Goal: Task Accomplishment & Management: Complete application form

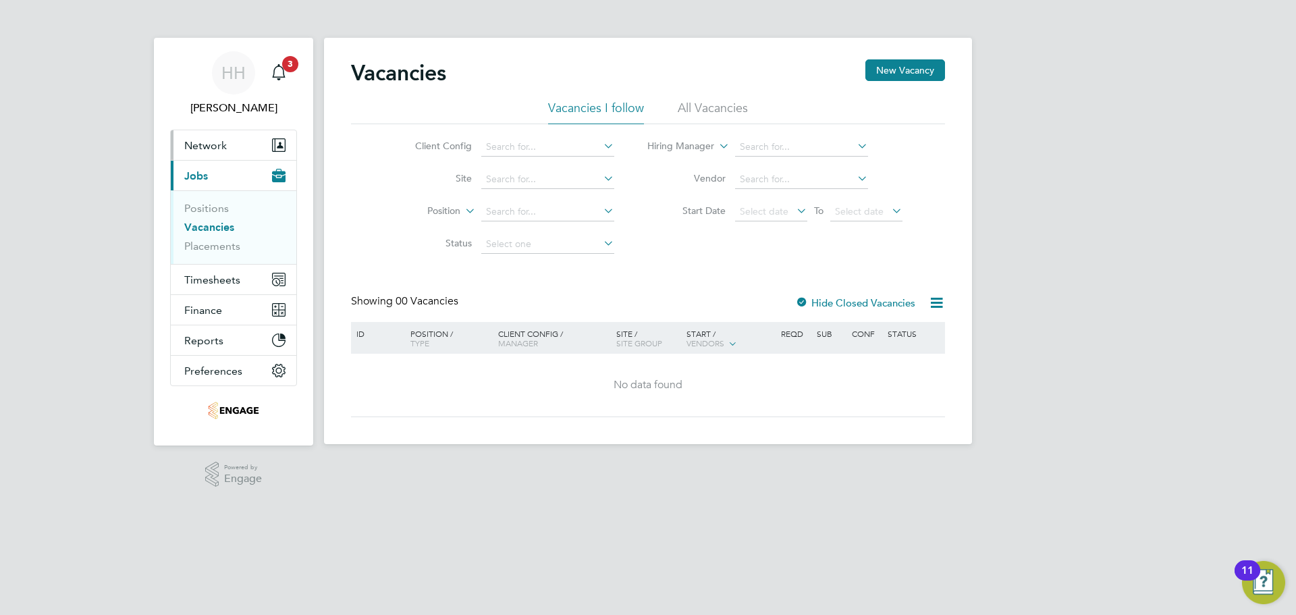
click at [214, 139] on span "Network" at bounding box center [205, 145] width 43 height 13
click at [233, 149] on button "Network" at bounding box center [234, 145] width 126 height 30
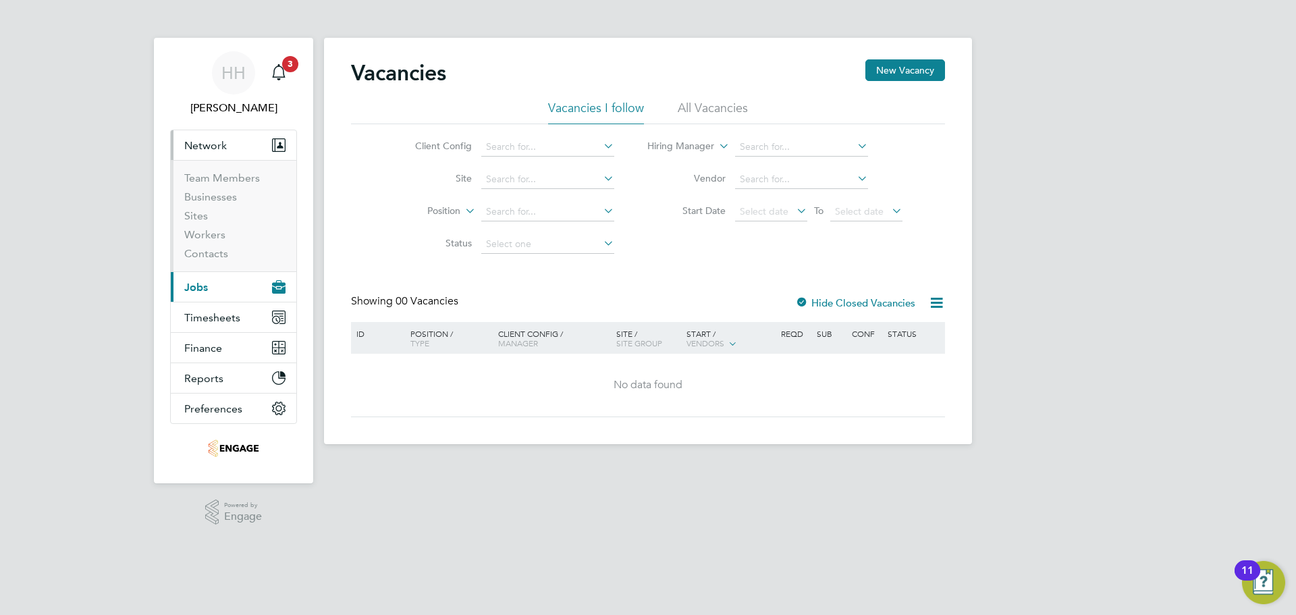
click at [223, 241] on li "Workers" at bounding box center [234, 237] width 101 height 19
click at [215, 236] on link "Workers" at bounding box center [204, 234] width 41 height 13
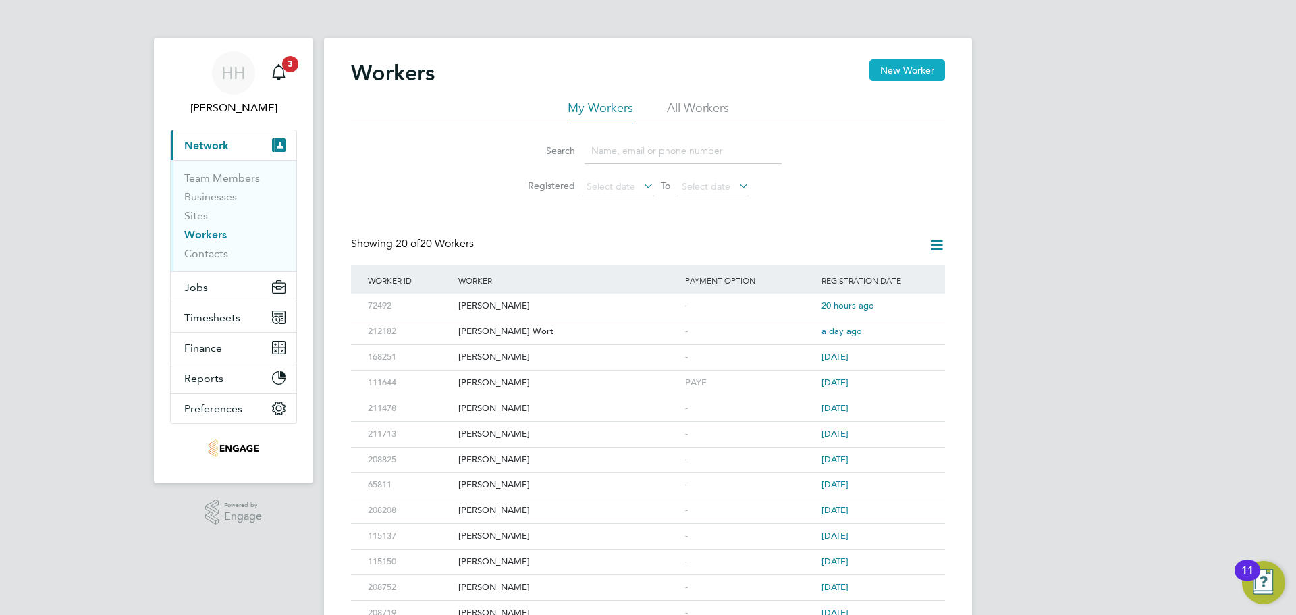
click at [905, 72] on button "New Worker" at bounding box center [908, 70] width 76 height 22
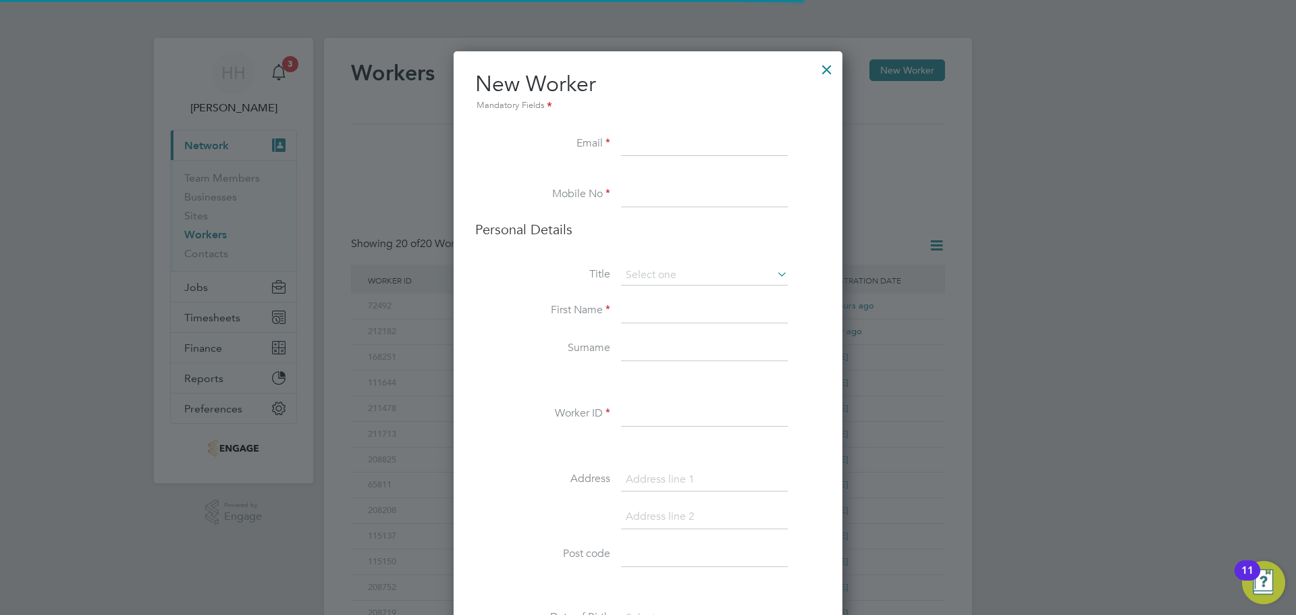
scroll to position [1205, 390]
paste input "mvali674@gmail.com"
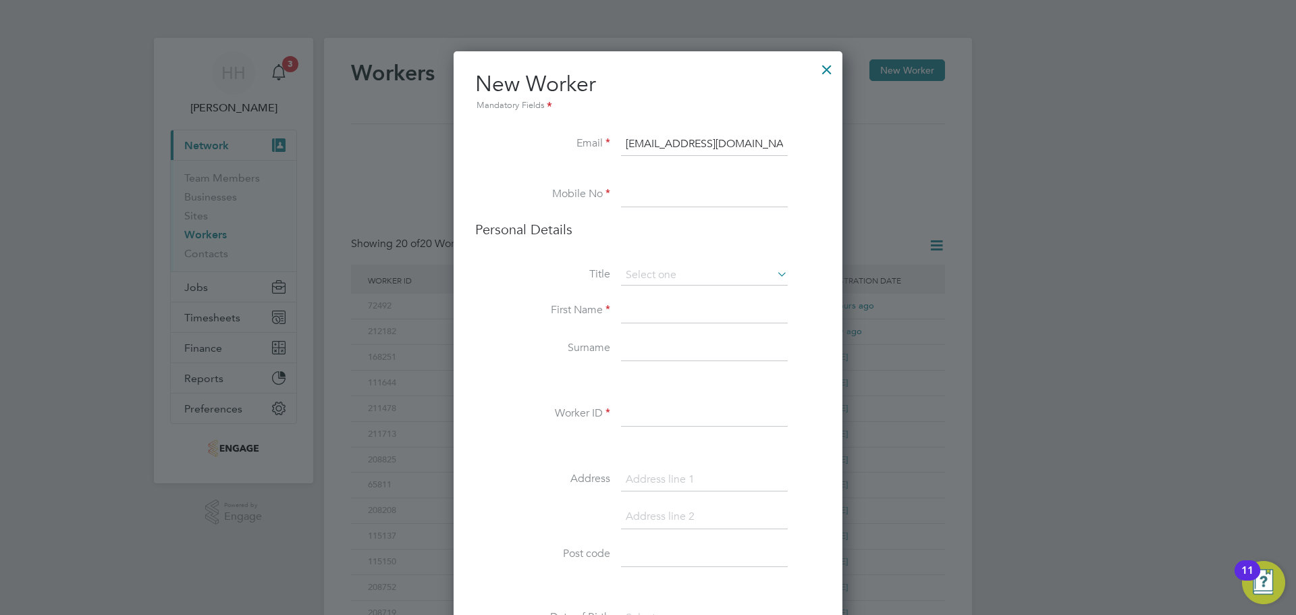
type input "mvali674@gmail.com"
click at [641, 187] on input at bounding box center [704, 195] width 167 height 24
type input "07367218421"
click at [670, 272] on input at bounding box center [704, 275] width 167 height 20
click at [675, 292] on li "Mr" at bounding box center [705, 295] width 168 height 18
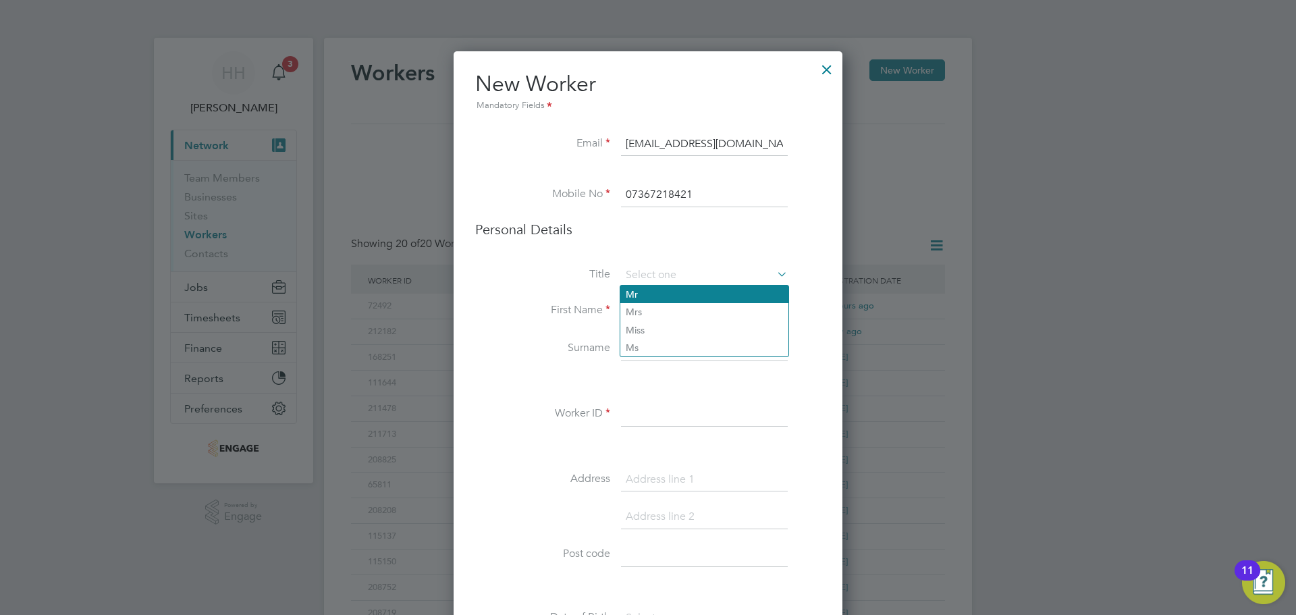
type input "Mr"
click at [636, 306] on input at bounding box center [704, 311] width 167 height 24
type input "Mohammed"
click at [641, 340] on input at bounding box center [704, 349] width 167 height 24
type input "Patel"
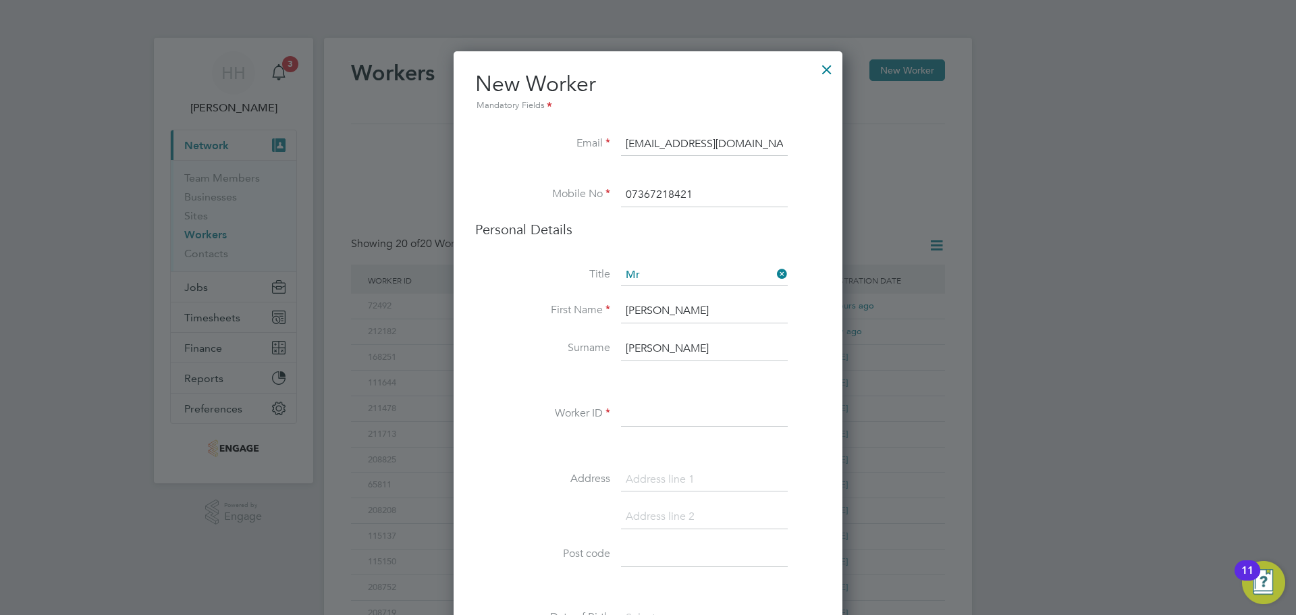
click at [648, 414] on input at bounding box center [704, 414] width 167 height 24
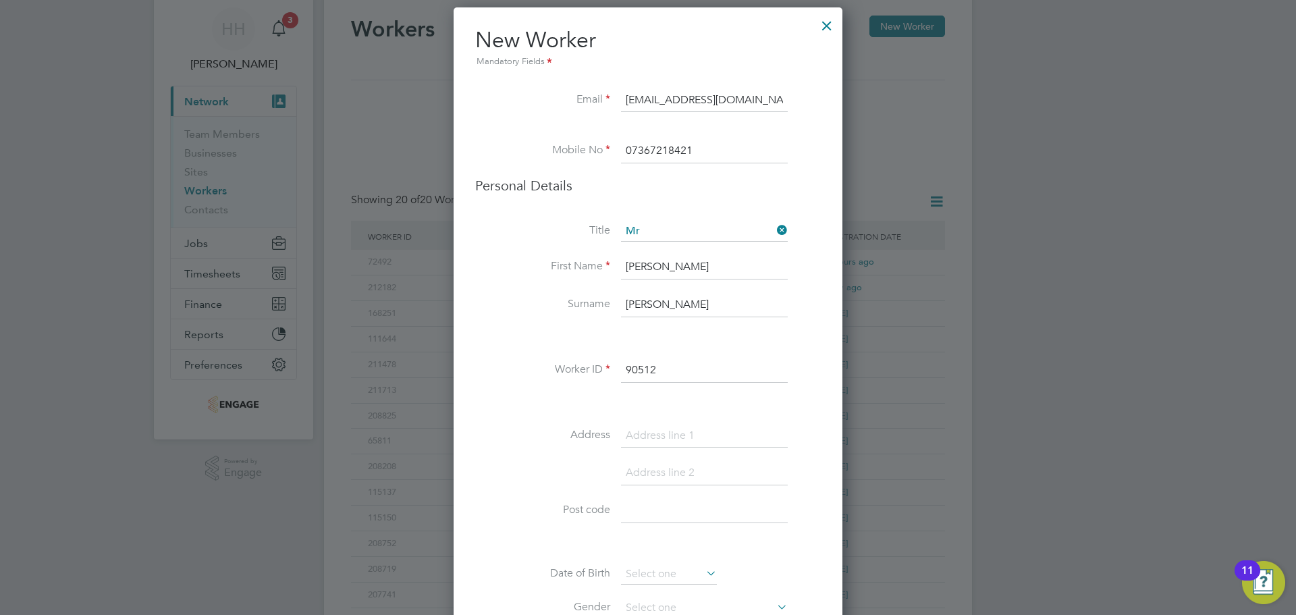
scroll to position [68, 0]
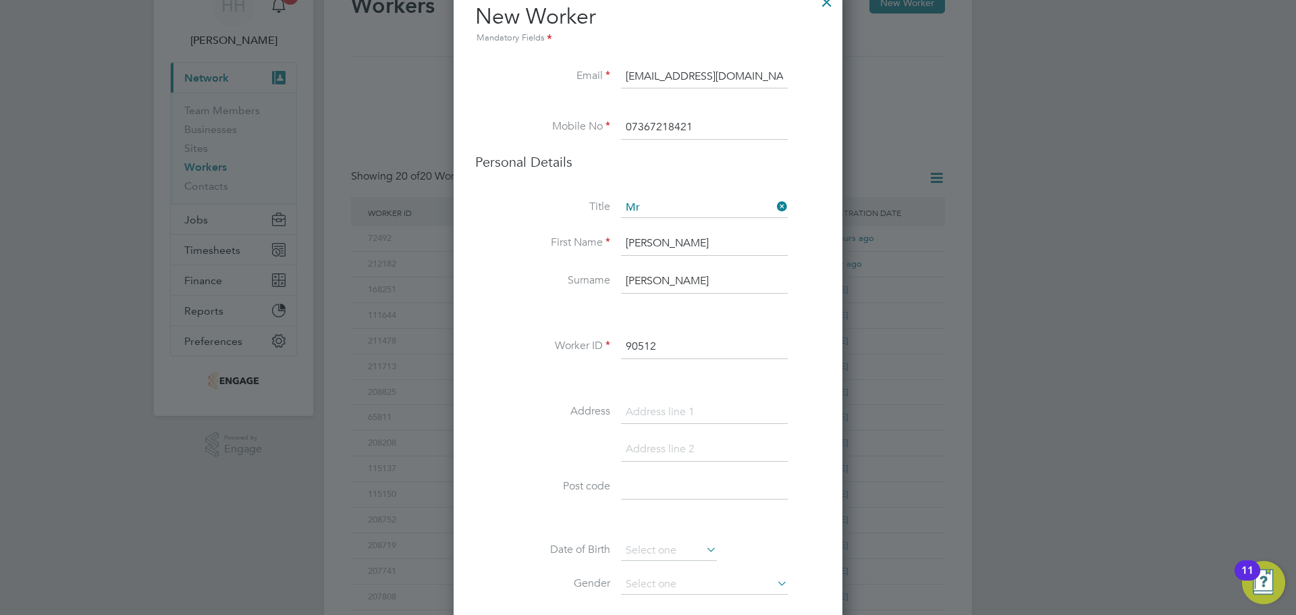
type input "90512"
click at [648, 408] on input at bounding box center [704, 412] width 167 height 24
type input "Apartment 32"
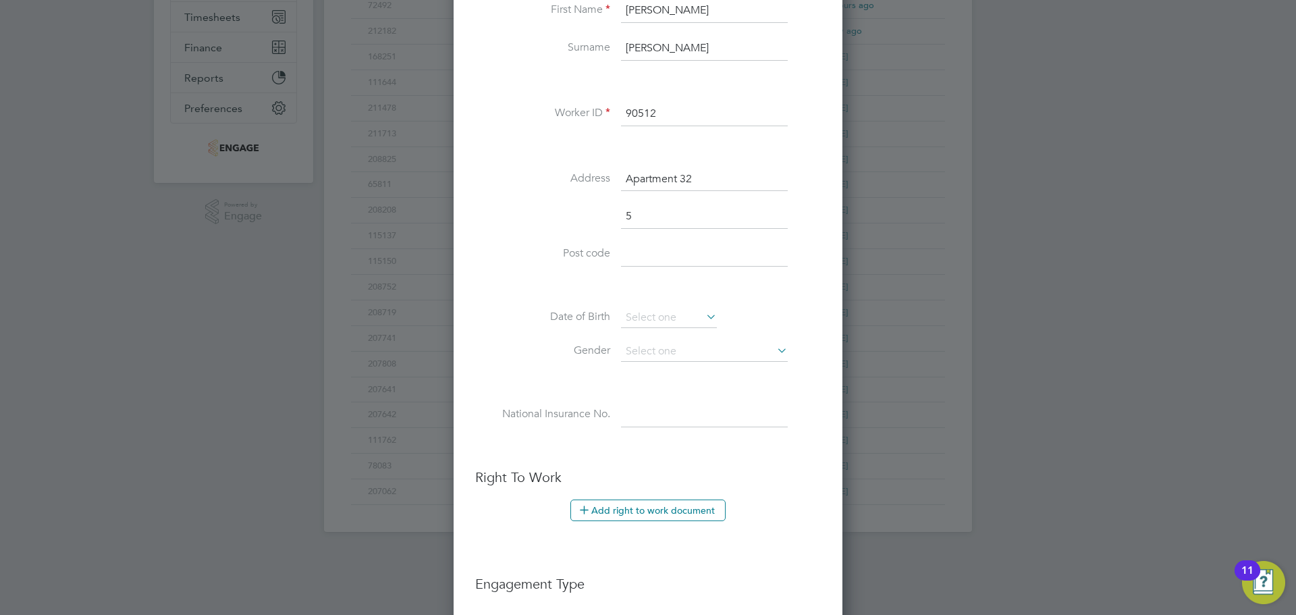
scroll to position [1242, 390]
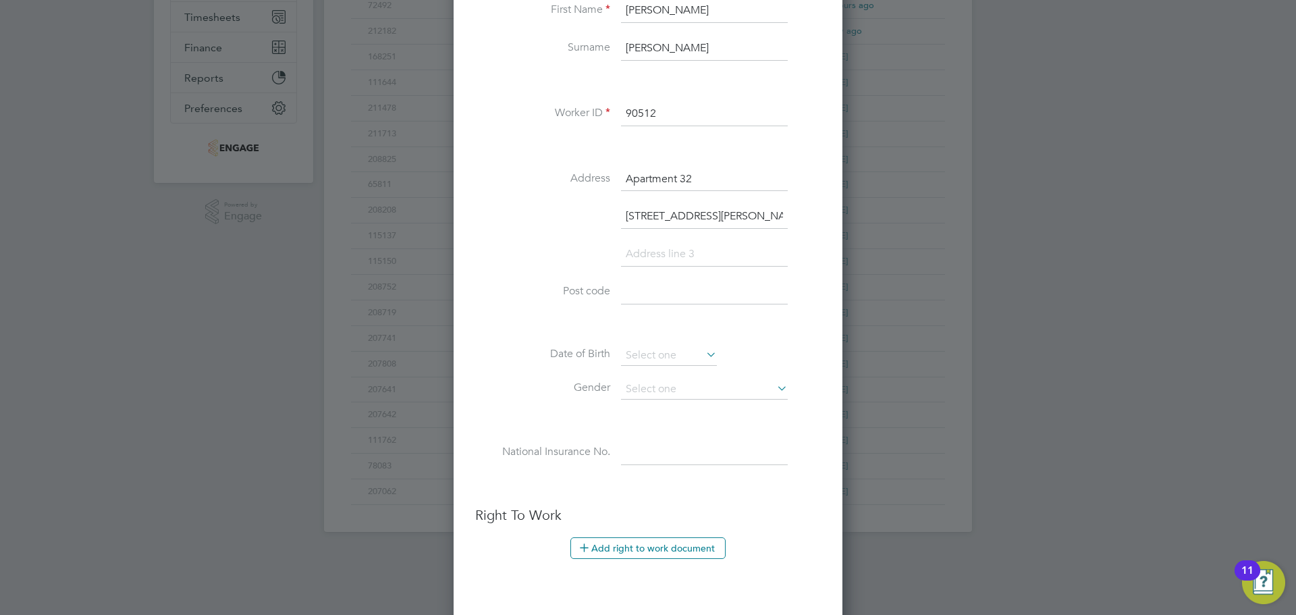
type input "5 Cooper street"
type input "Leicester"
type input "LE2 8EU"
click at [699, 356] on input at bounding box center [669, 356] width 96 height 20
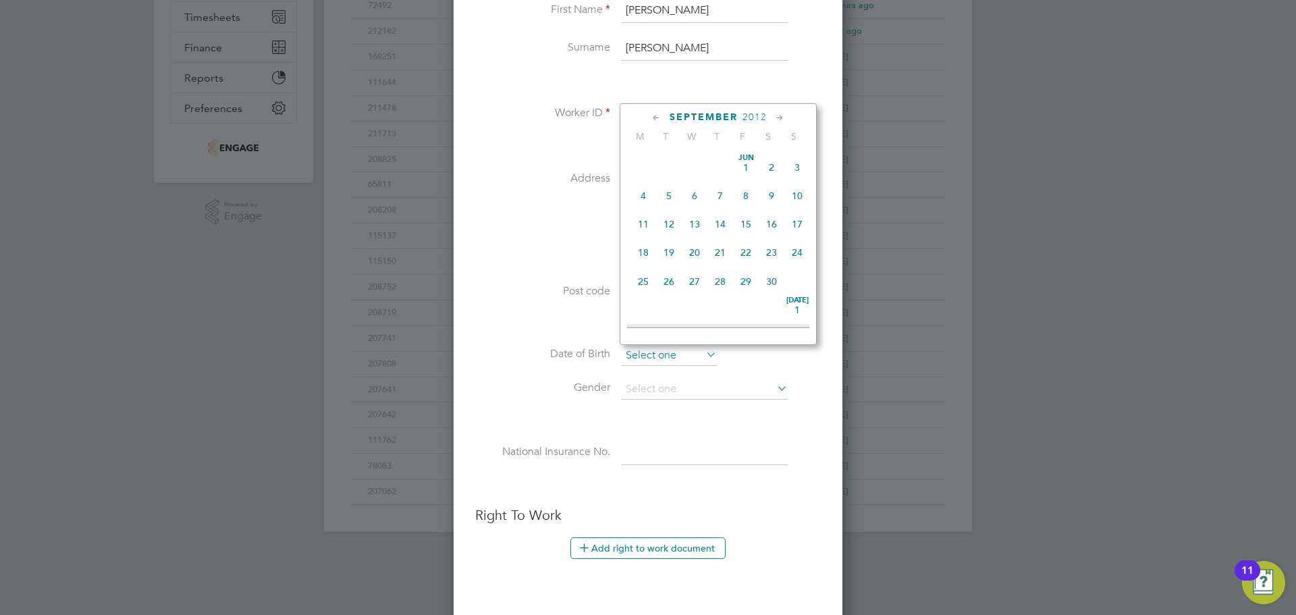
scroll to position [526, 0]
click at [757, 126] on div "September 2012 M T W T F S S Jun 1 2 3 4 5 6 7 8 9 10 11 12 13 14 15 16 17 18 1…" at bounding box center [718, 224] width 197 height 242
click at [756, 124] on div "September 2012 M T W T F S S Jun 1 2 3 4 5 6 7 8 9 10 11 12 13 14 15 16 17 18 1…" at bounding box center [718, 224] width 197 height 242
click at [756, 117] on span "2012" at bounding box center [755, 116] width 24 height 11
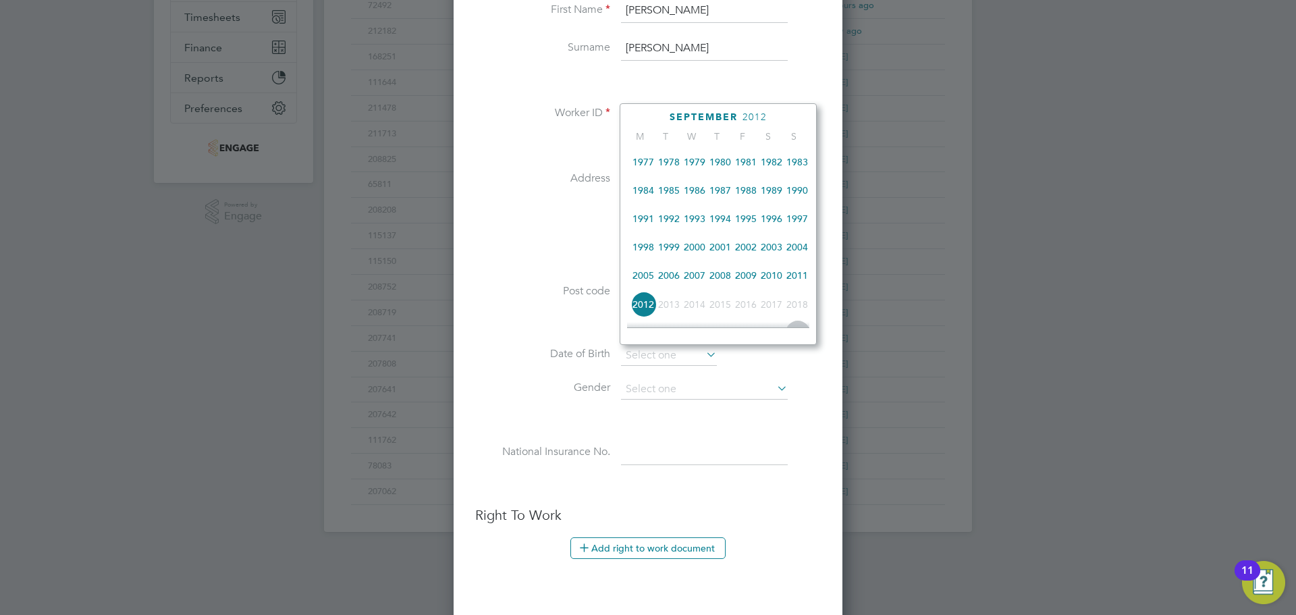
click at [805, 228] on span "1997" at bounding box center [798, 219] width 26 height 26
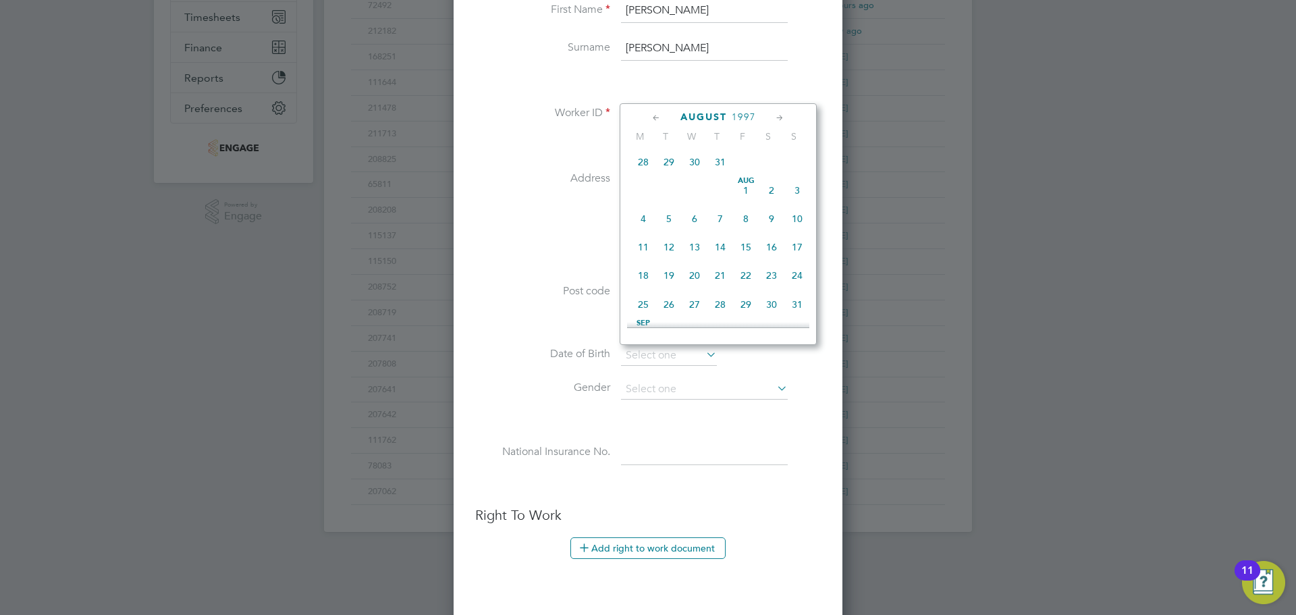
click at [776, 119] on icon at bounding box center [780, 118] width 13 height 15
click at [781, 119] on icon at bounding box center [780, 118] width 13 height 15
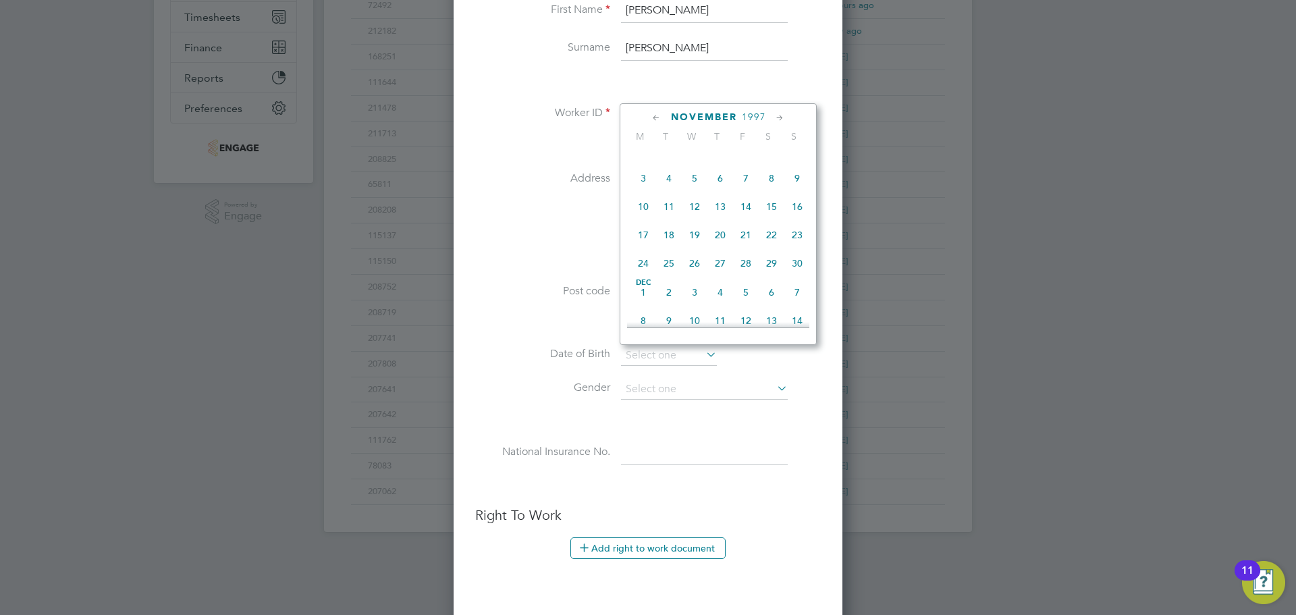
click at [747, 219] on span "14" at bounding box center [746, 207] width 26 height 26
type input "14 Nov 1997"
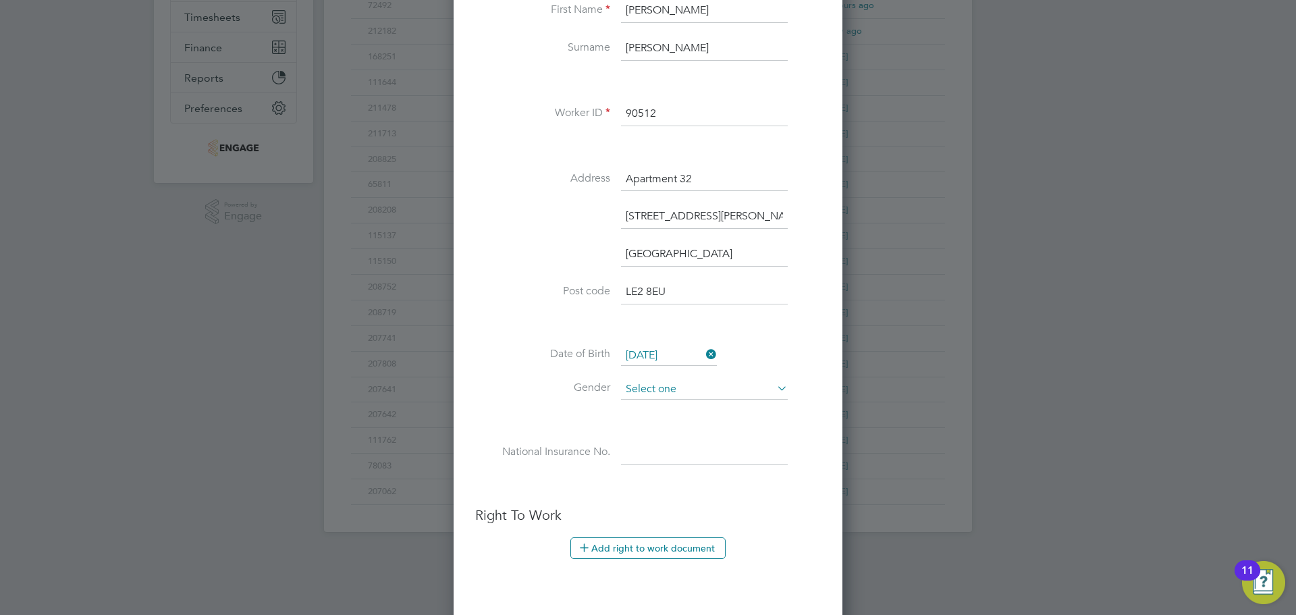
click at [652, 396] on input at bounding box center [704, 389] width 167 height 20
click at [649, 413] on li "Male" at bounding box center [705, 409] width 168 height 18
type input "Male"
click at [627, 446] on input at bounding box center [704, 453] width 167 height 24
type input "PC 39 53 56 A"
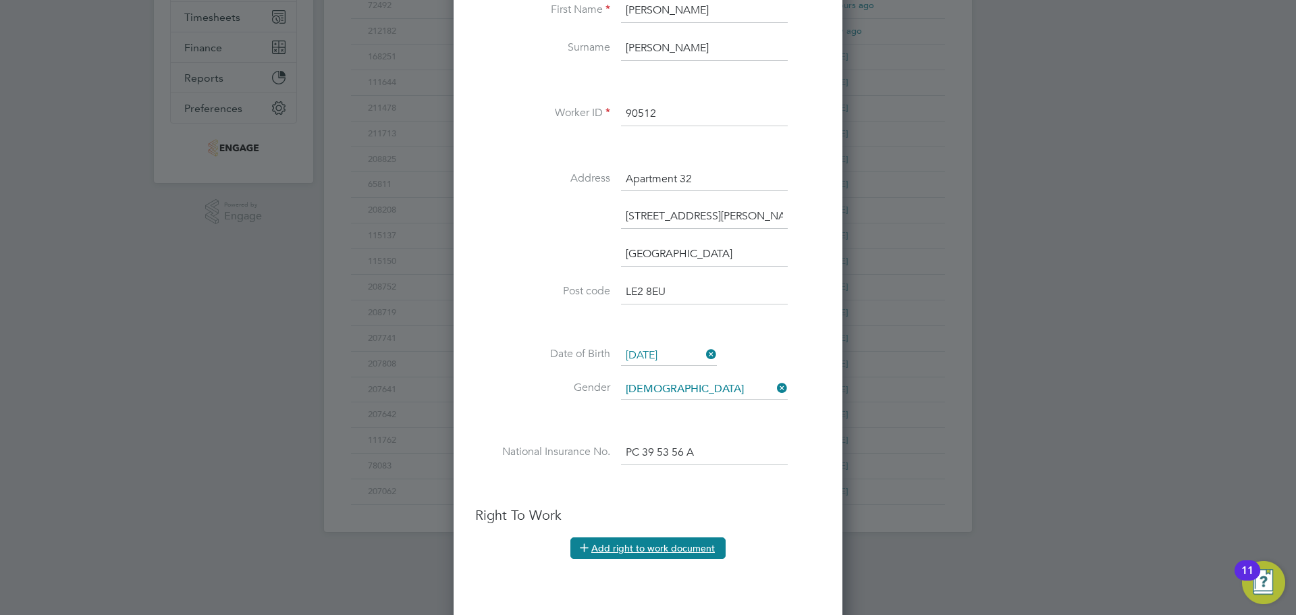
click at [635, 544] on button "Add right to work document" at bounding box center [648, 548] width 155 height 22
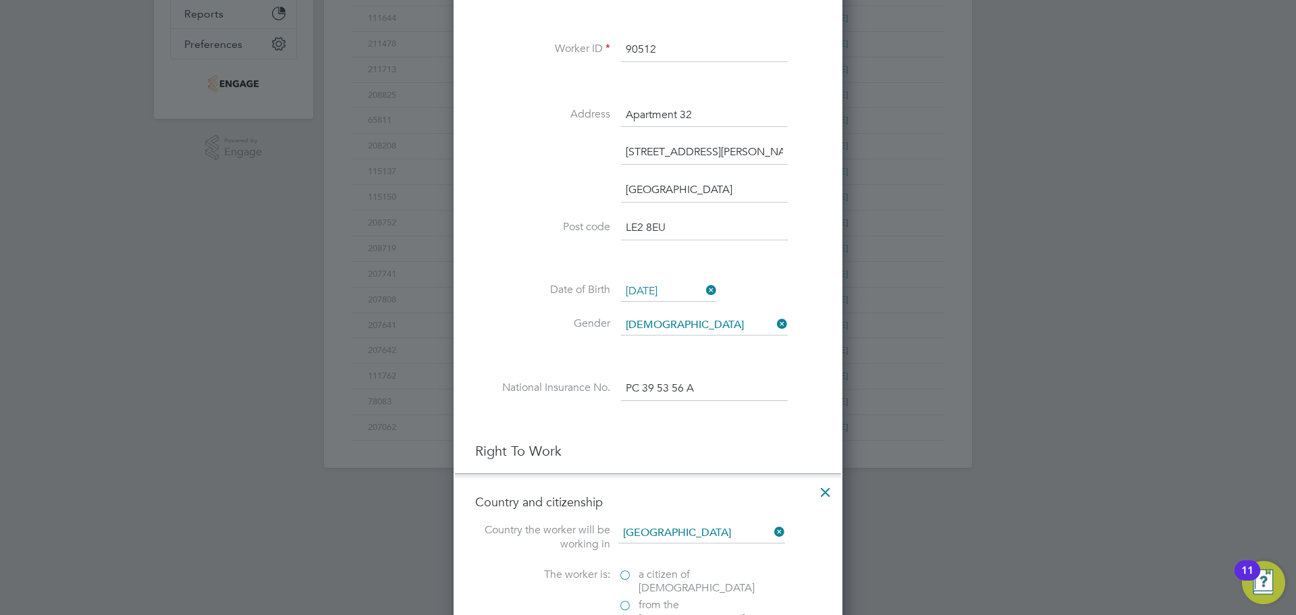
scroll to position [571, 0]
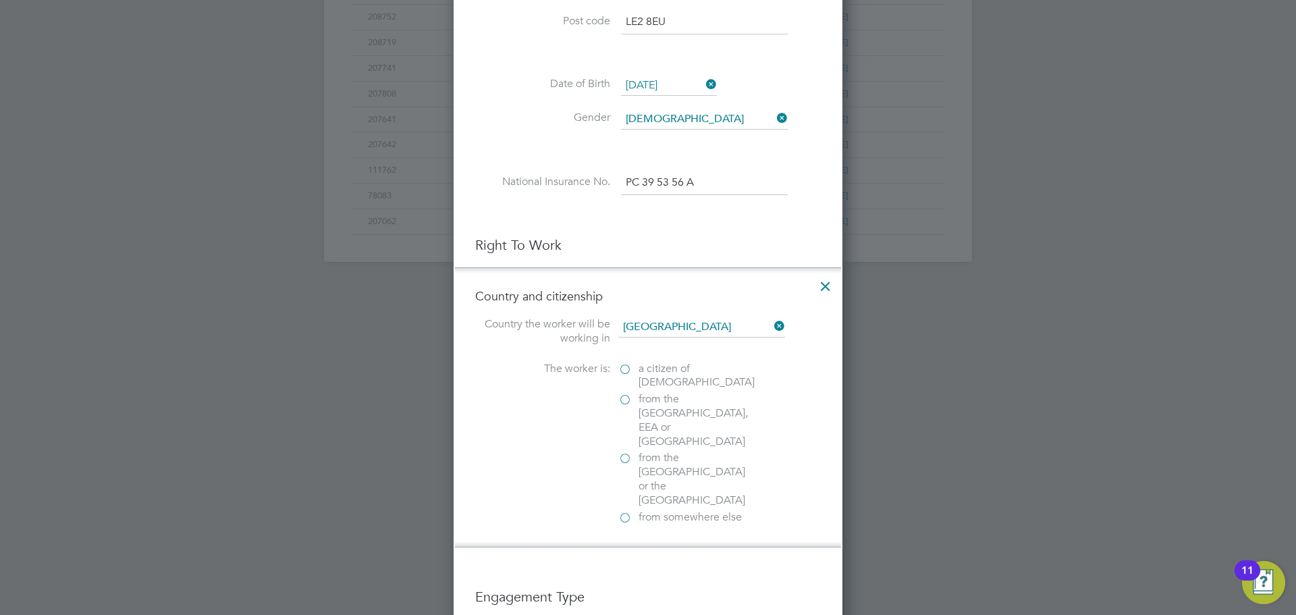
click at [632, 369] on label "a citizen of United Kingdom" at bounding box center [685, 376] width 135 height 28
click at [0, 0] on input "a citizen of United Kingdom" at bounding box center [0, 0] width 0 height 0
click at [627, 571] on div at bounding box center [625, 578] width 14 height 14
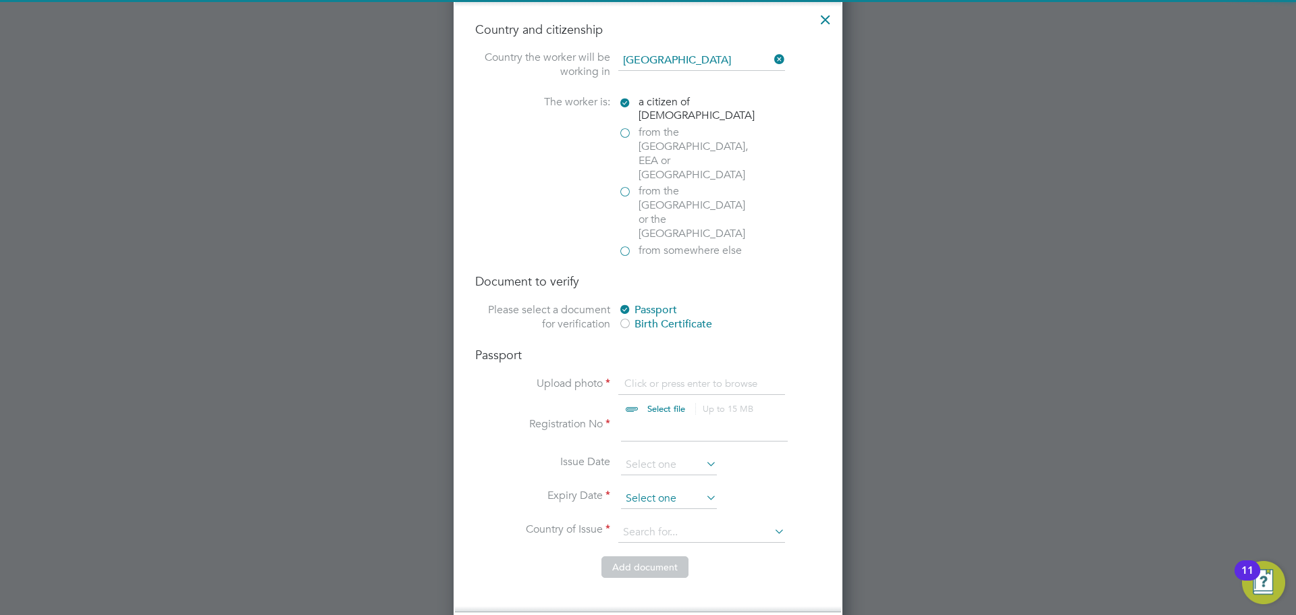
scroll to position [841, 0]
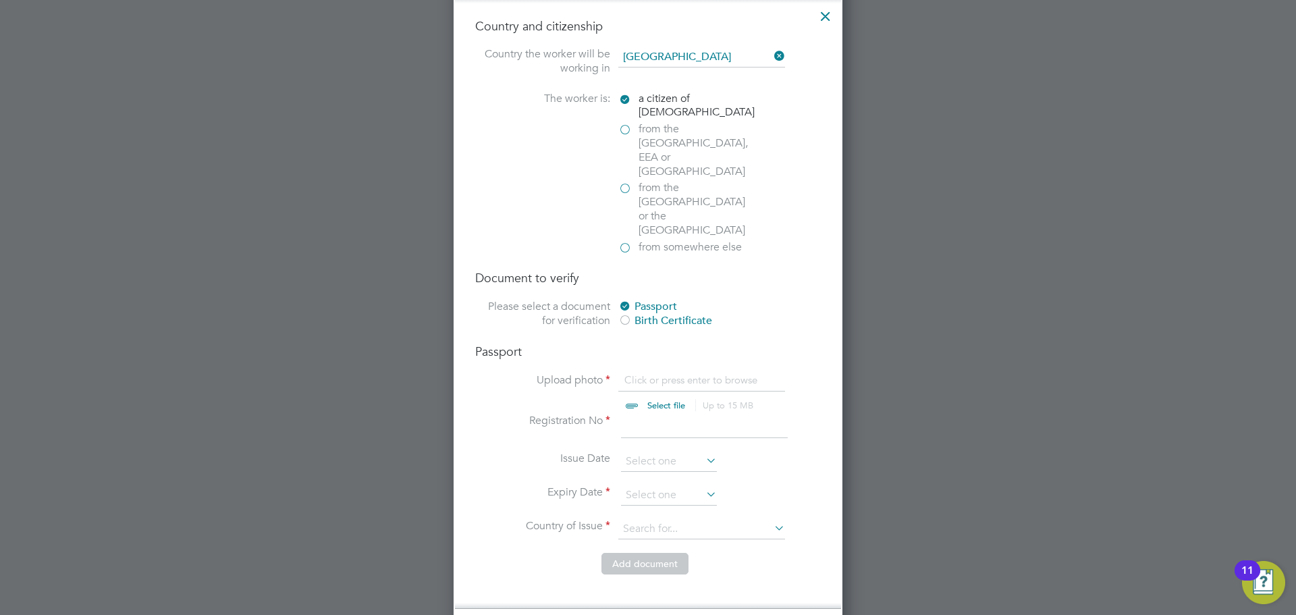
click at [667, 373] on input "file" at bounding box center [679, 393] width 212 height 41
type input "C:\fakepath\Passport.pdf"
click at [659, 414] on input at bounding box center [704, 426] width 167 height 24
type input "546778646"
click at [660, 452] on input at bounding box center [669, 462] width 96 height 20
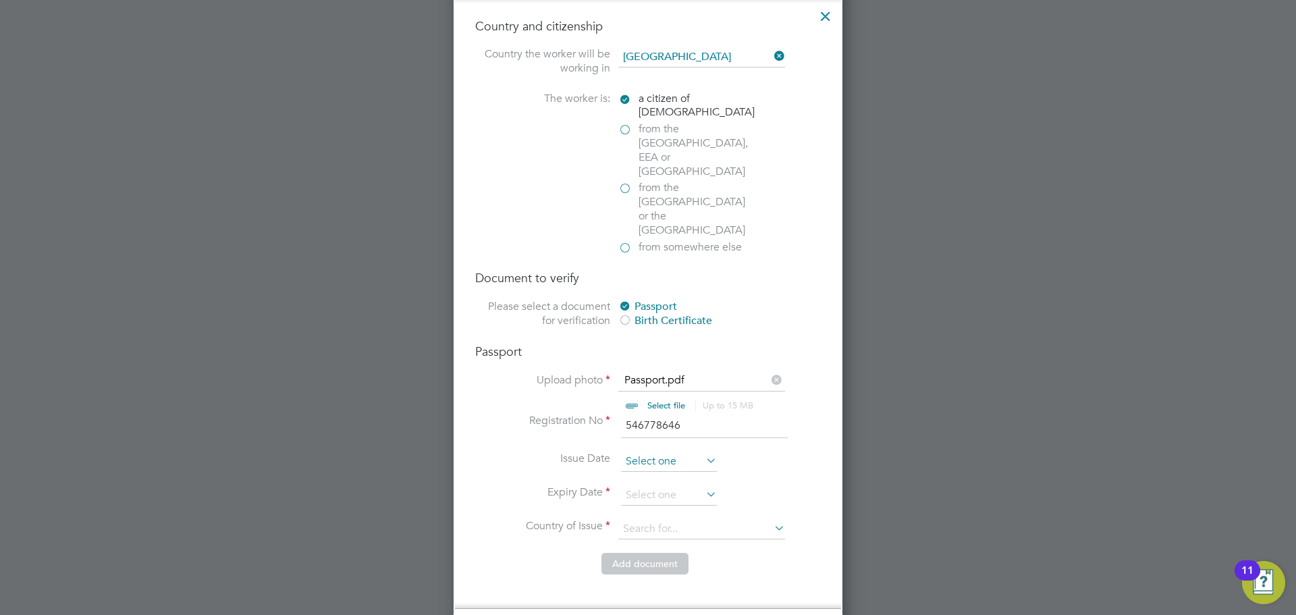
scroll to position [497, 0]
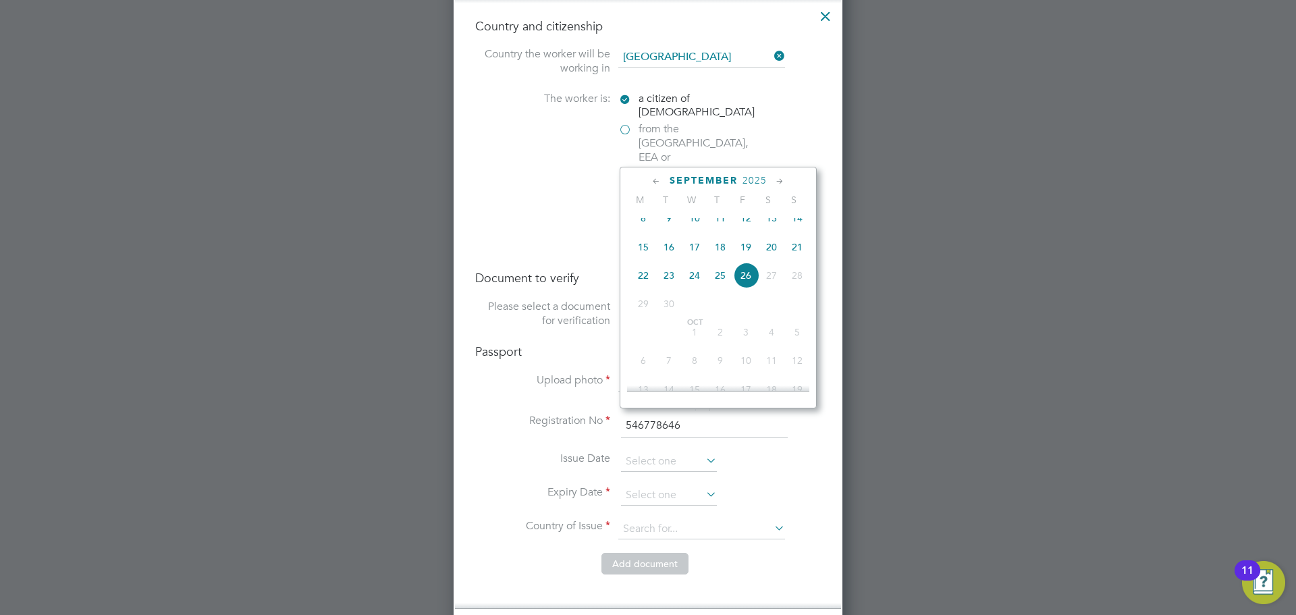
click at [764, 178] on span "2025" at bounding box center [755, 180] width 24 height 11
click at [791, 249] on span "2017" at bounding box center [798, 244] width 26 height 26
click at [658, 182] on icon at bounding box center [656, 181] width 13 height 15
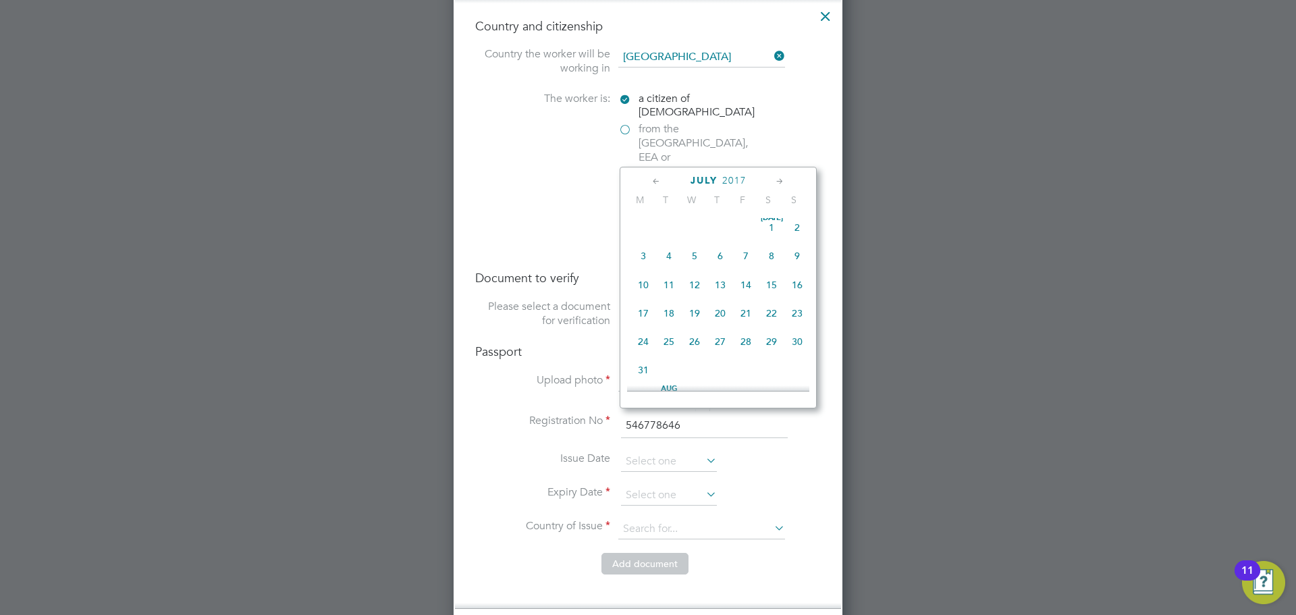
click at [658, 182] on icon at bounding box center [656, 181] width 13 height 15
click at [725, 255] on span "9" at bounding box center [721, 259] width 26 height 26
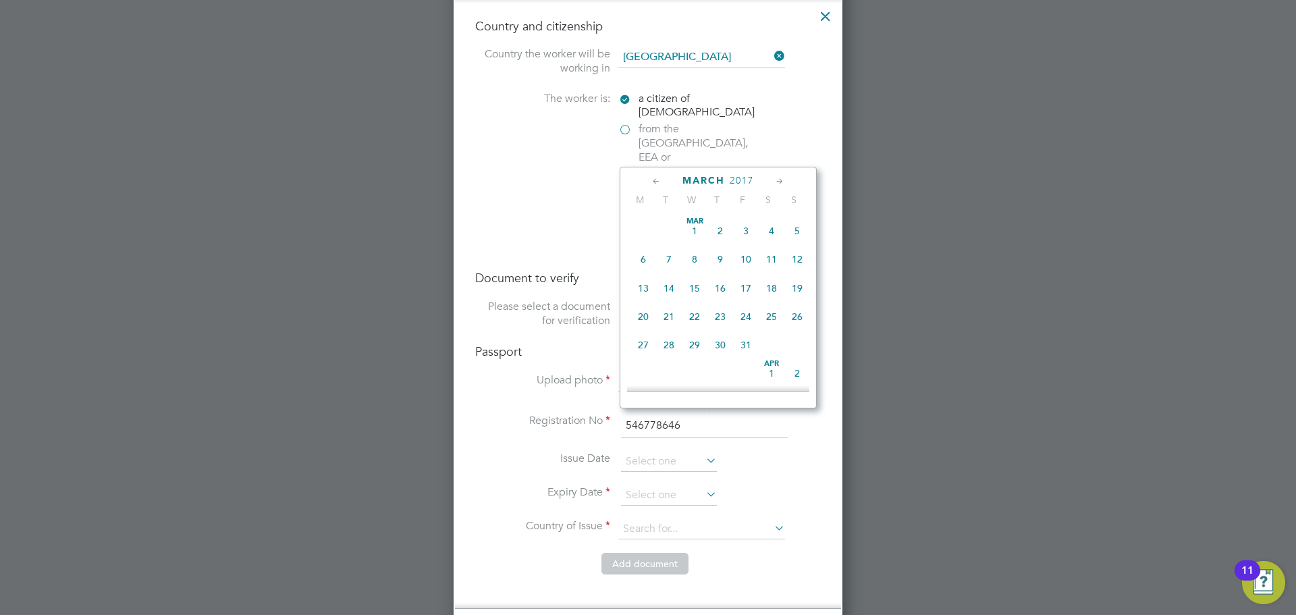
type input "09 Mar 2017"
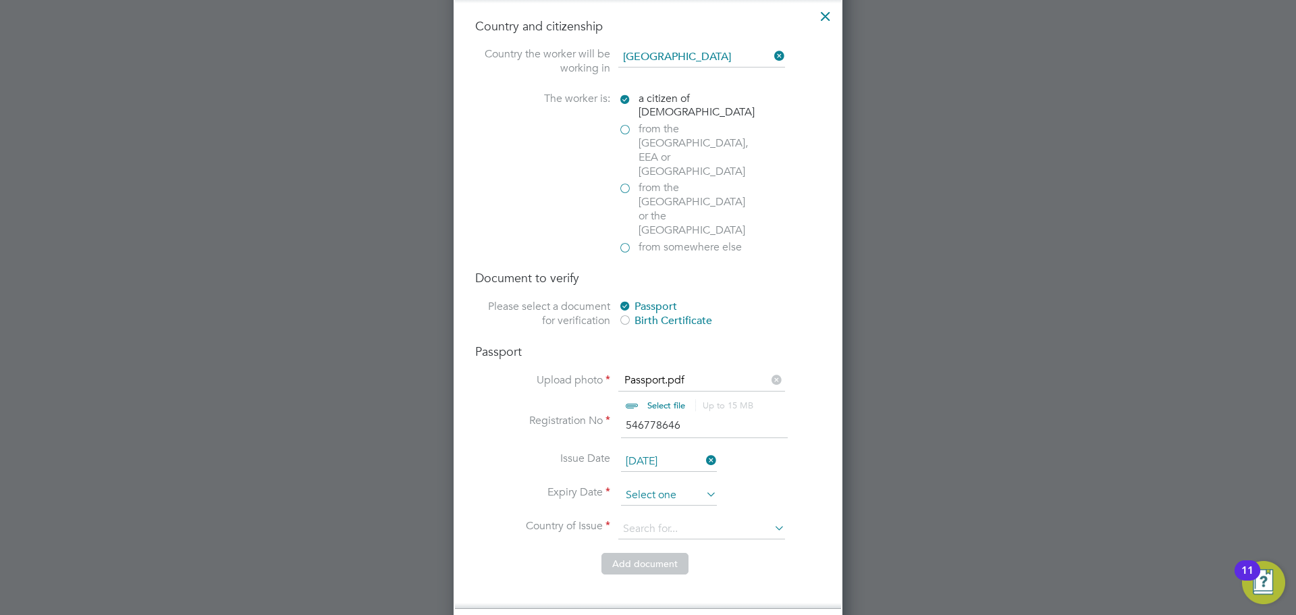
click at [668, 485] on input at bounding box center [669, 495] width 96 height 20
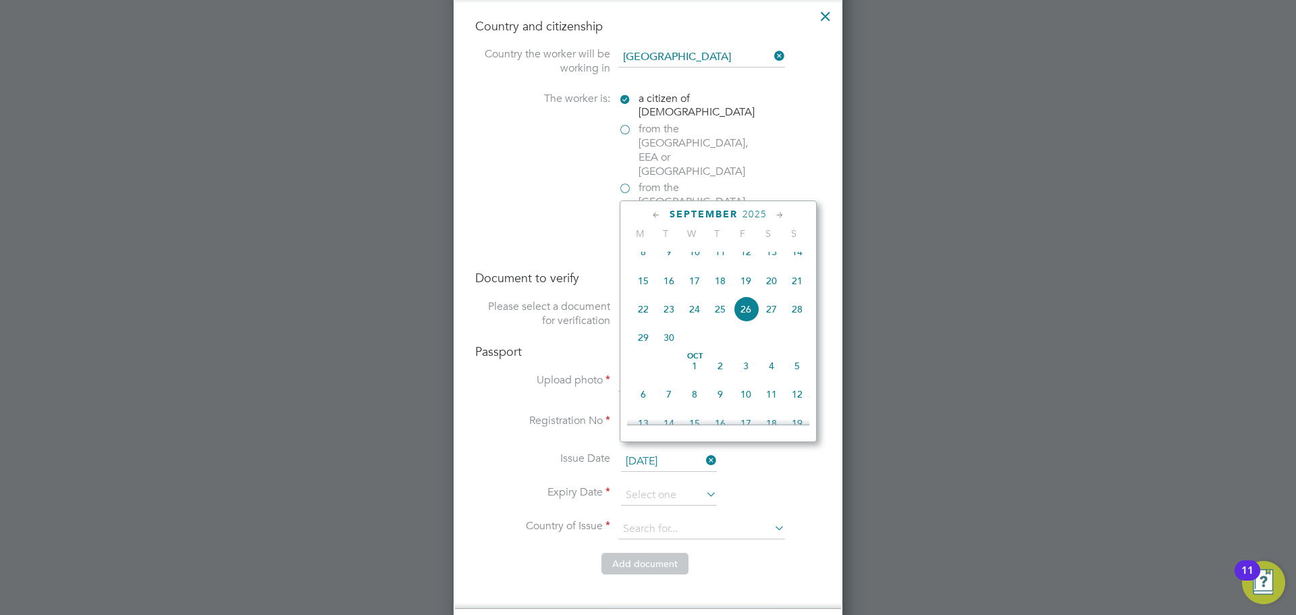
click at [758, 213] on span "2025" at bounding box center [755, 214] width 24 height 11
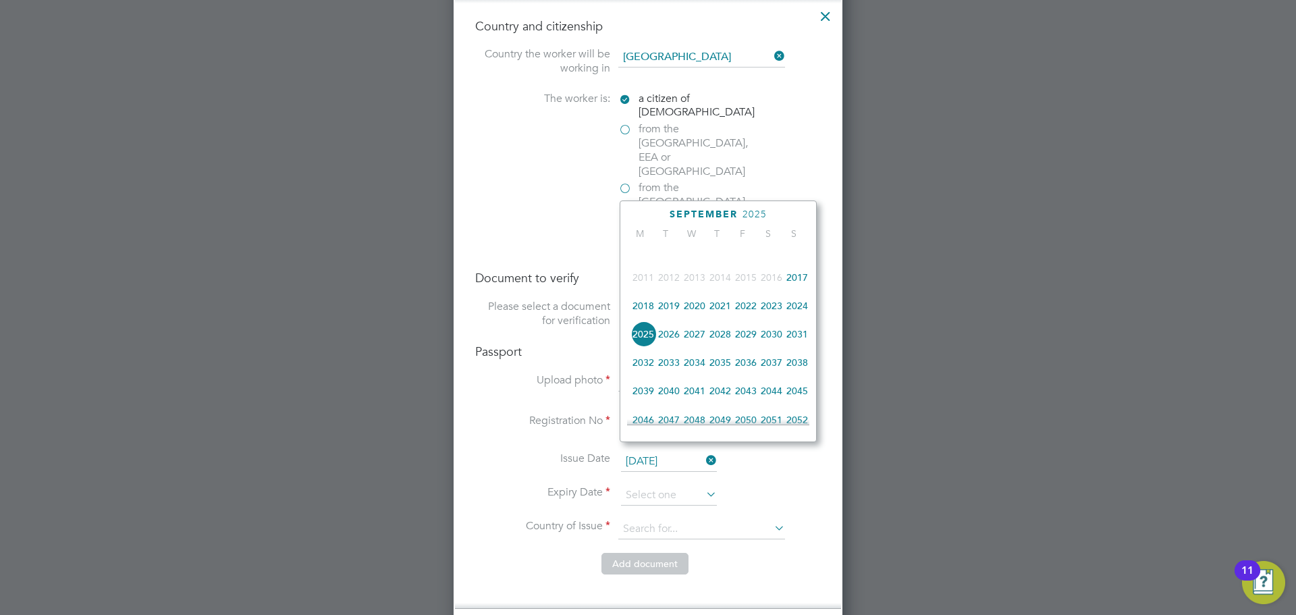
click at [702, 337] on span "2027" at bounding box center [695, 334] width 26 height 26
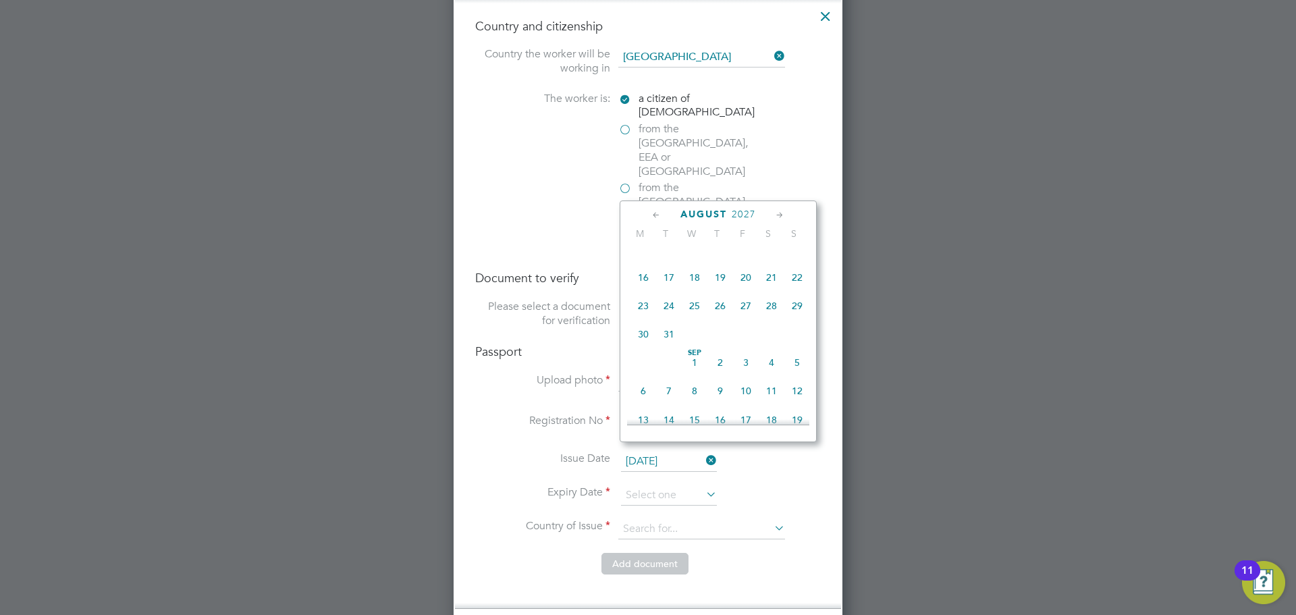
click at [656, 213] on icon at bounding box center [656, 215] width 13 height 15
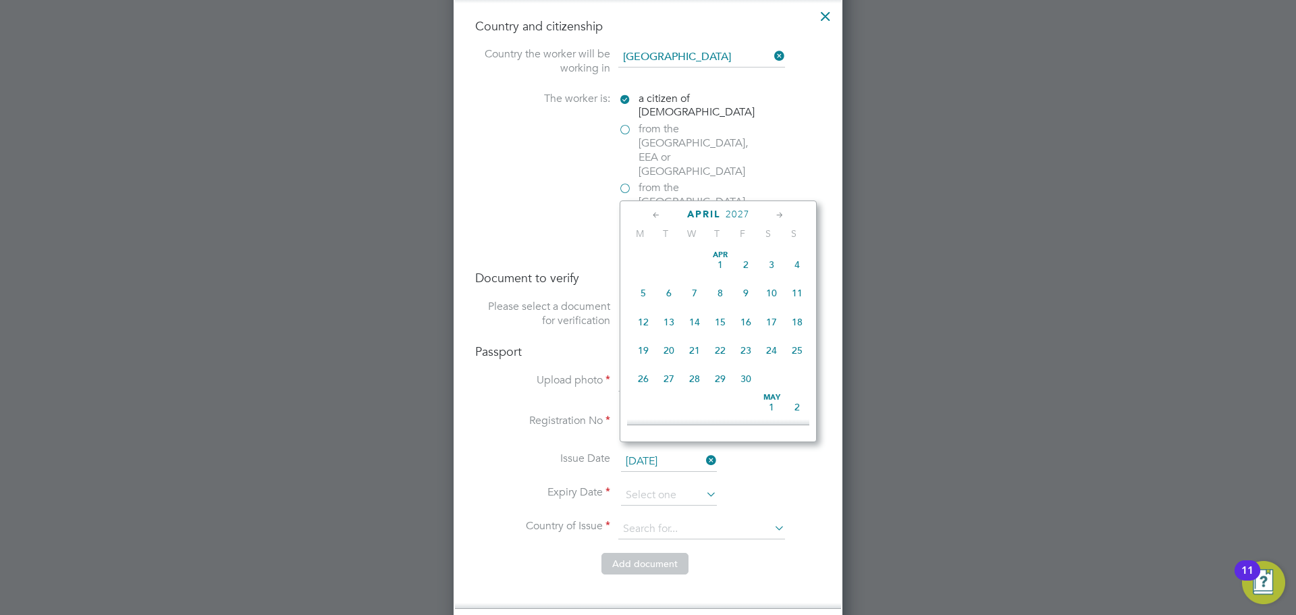
click at [656, 213] on icon at bounding box center [656, 215] width 13 height 15
click at [673, 292] on span "9" at bounding box center [669, 293] width 26 height 26
type input "09 Mar 2027"
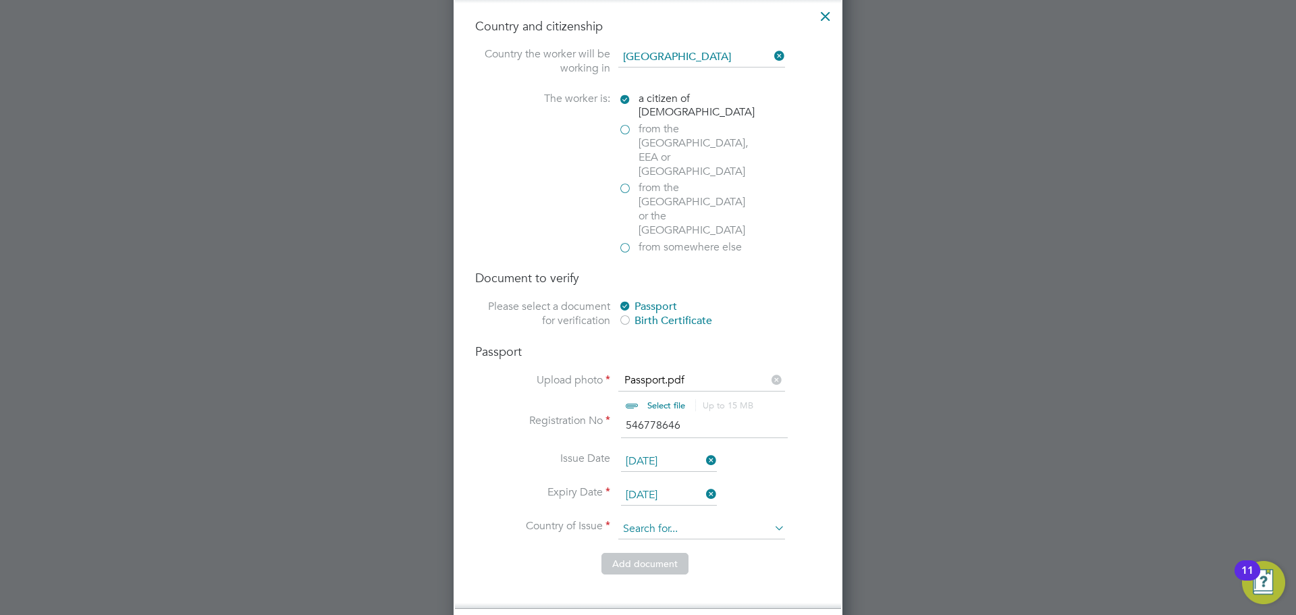
click at [705, 519] on input at bounding box center [701, 529] width 167 height 20
click at [723, 503] on b "United" at bounding box center [738, 505] width 30 height 11
type input "Tanzania, United Republic of"
click at [779, 519] on input at bounding box center [701, 529] width 167 height 20
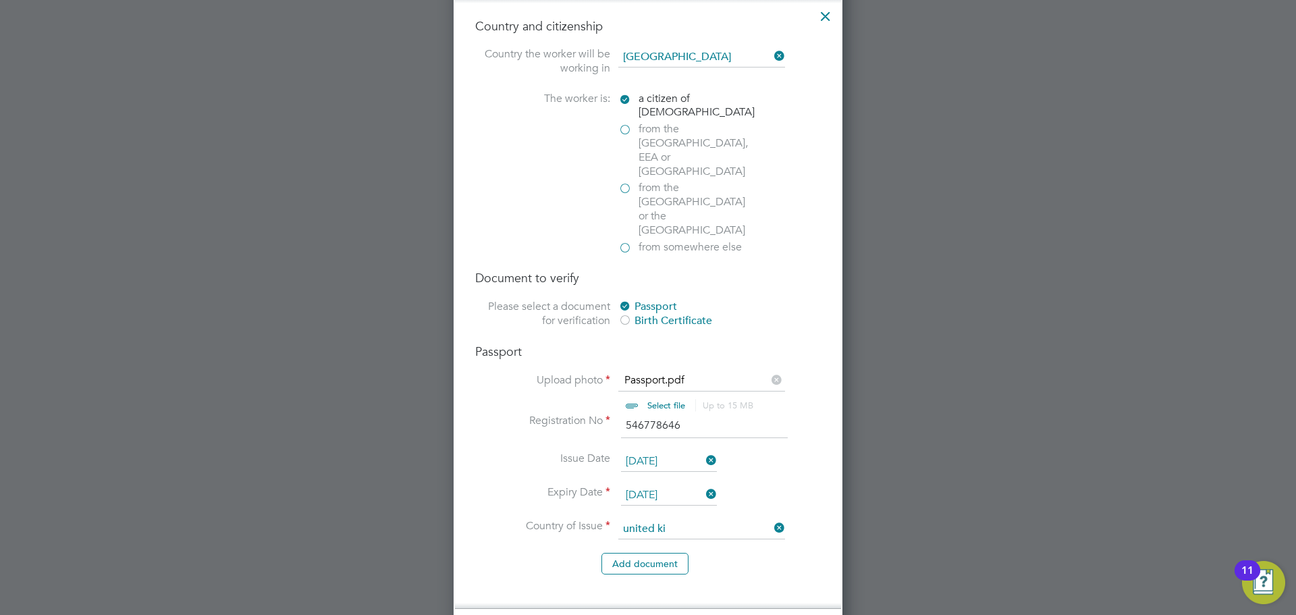
click at [633, 505] on b "United" at bounding box center [638, 505] width 30 height 11
type input "United Kingdom"
click at [632, 553] on button "Add document" at bounding box center [645, 564] width 87 height 22
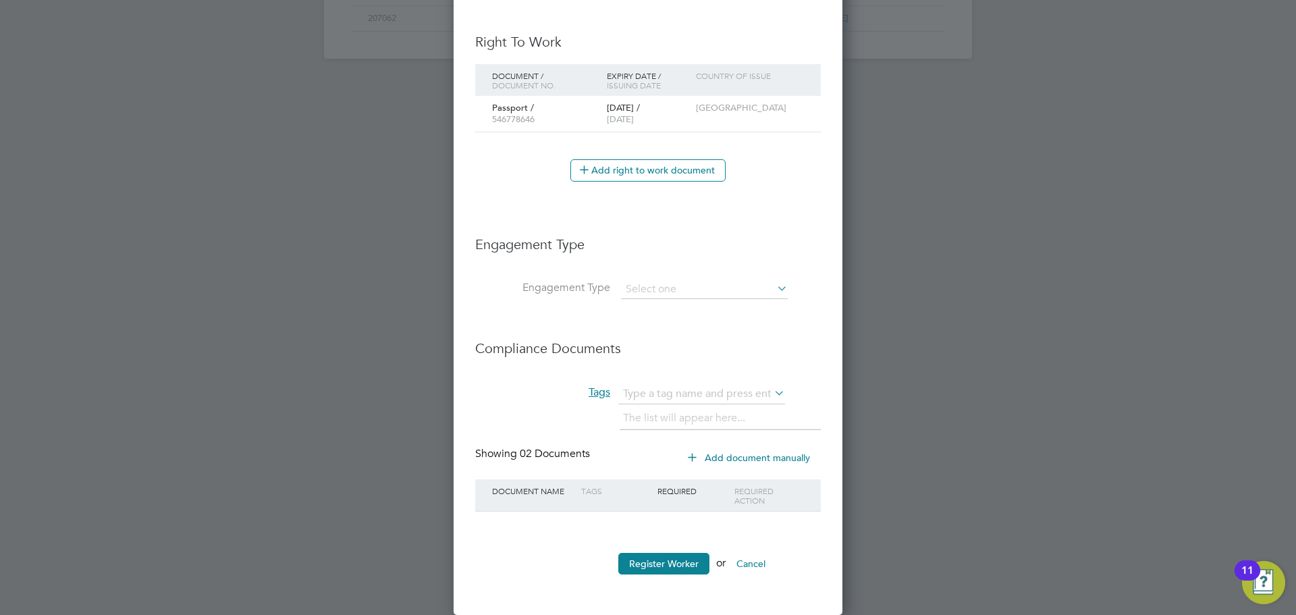
scroll to position [1338, 390]
click at [683, 300] on li "Engagement Type" at bounding box center [648, 296] width 346 height 32
click at [688, 284] on input at bounding box center [704, 289] width 167 height 19
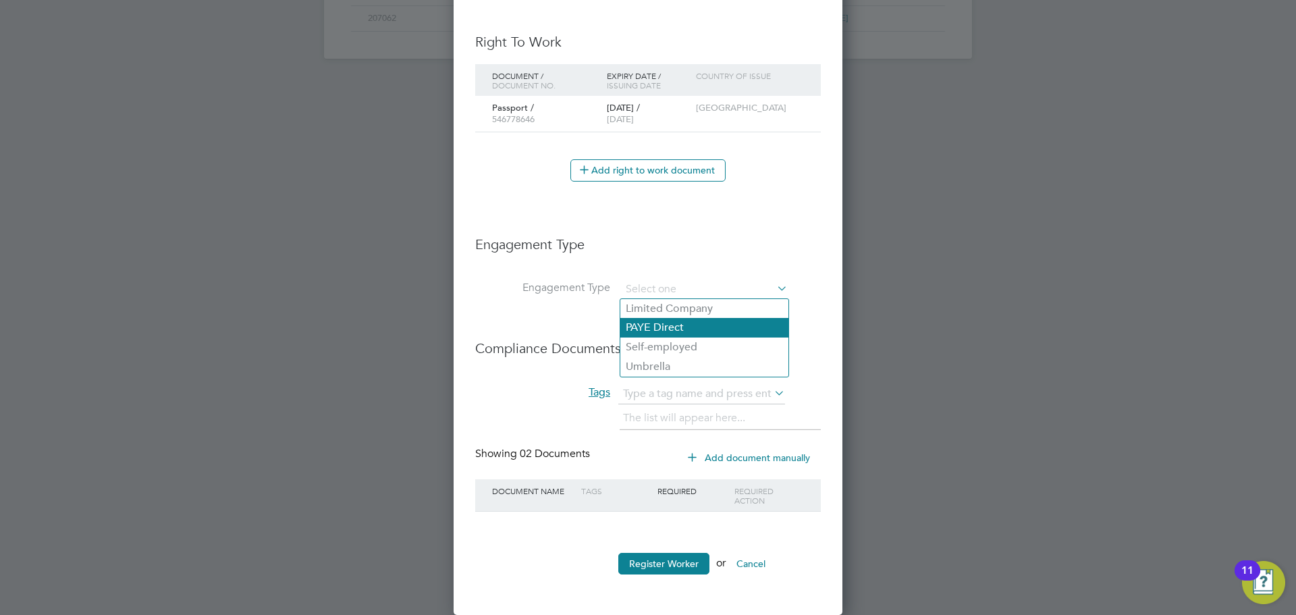
click at [637, 321] on li "PAYE Direct" at bounding box center [705, 328] width 168 height 20
type input "PAYE Direct"
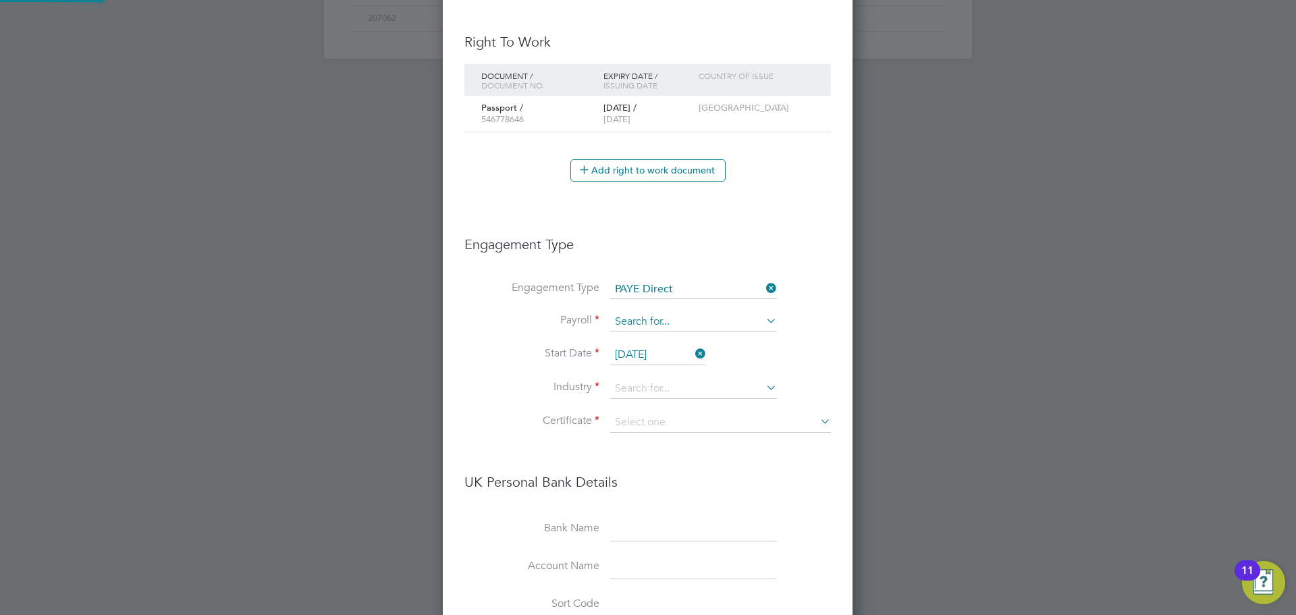
scroll to position [1732, 411]
click at [647, 321] on input at bounding box center [693, 322] width 167 height 19
click at [644, 338] on li "PAYE" at bounding box center [694, 342] width 168 height 20
type input "PAYE"
click at [693, 352] on icon at bounding box center [693, 353] width 0 height 19
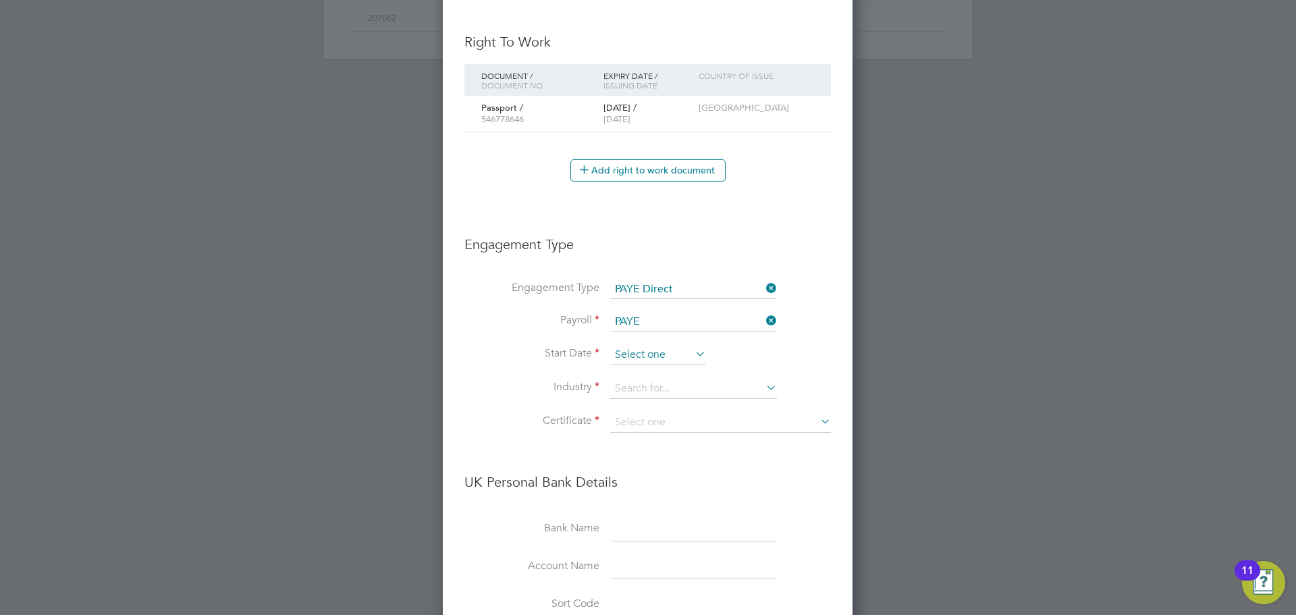
click at [643, 355] on input at bounding box center [658, 355] width 96 height 20
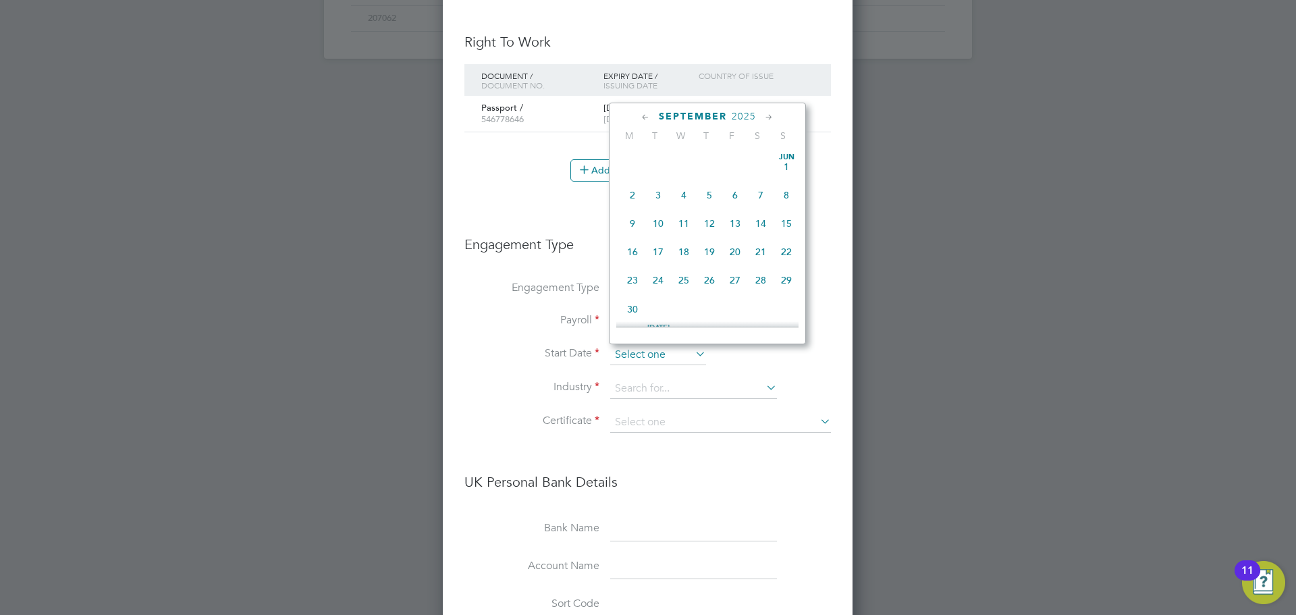
scroll to position [497, 0]
click at [639, 252] on span "29" at bounding box center [633, 239] width 26 height 26
type input "29 Sep 2025"
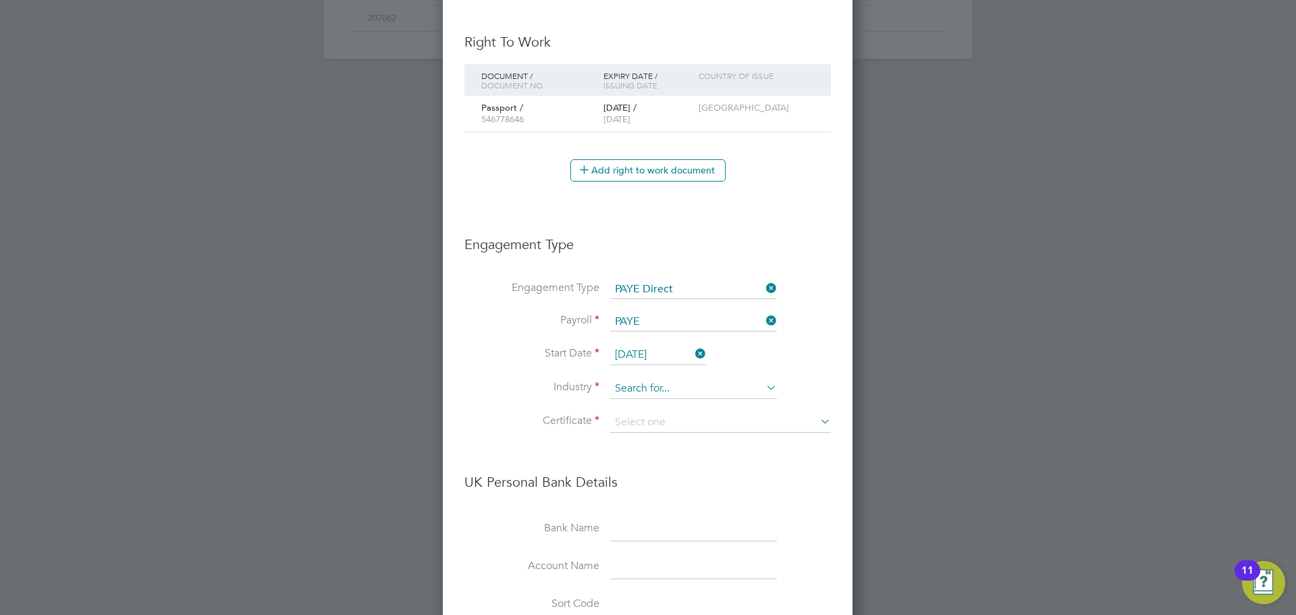
click at [654, 388] on input at bounding box center [693, 389] width 167 height 20
click at [652, 408] on li "Constru ction" at bounding box center [694, 408] width 168 height 18
type input "Construction"
click at [648, 422] on input at bounding box center [720, 423] width 221 height 20
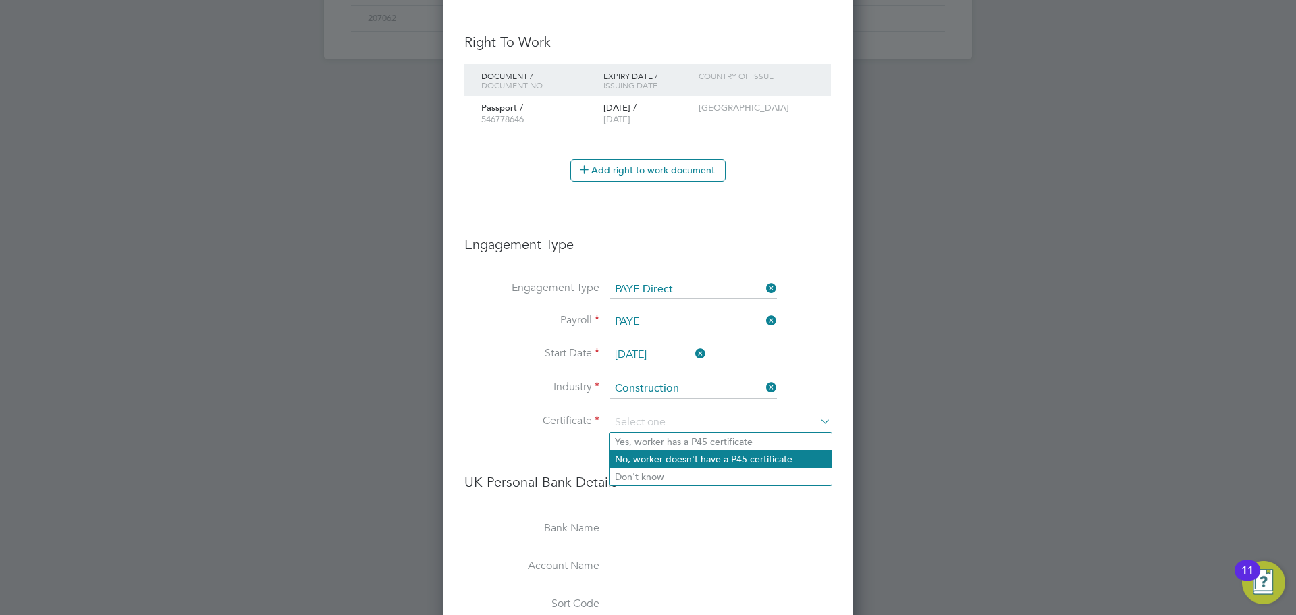
click at [637, 455] on li "No, worker doesn't have a P45 certificate" at bounding box center [721, 459] width 222 height 18
type input "No, worker doesn't have a P45 certificate"
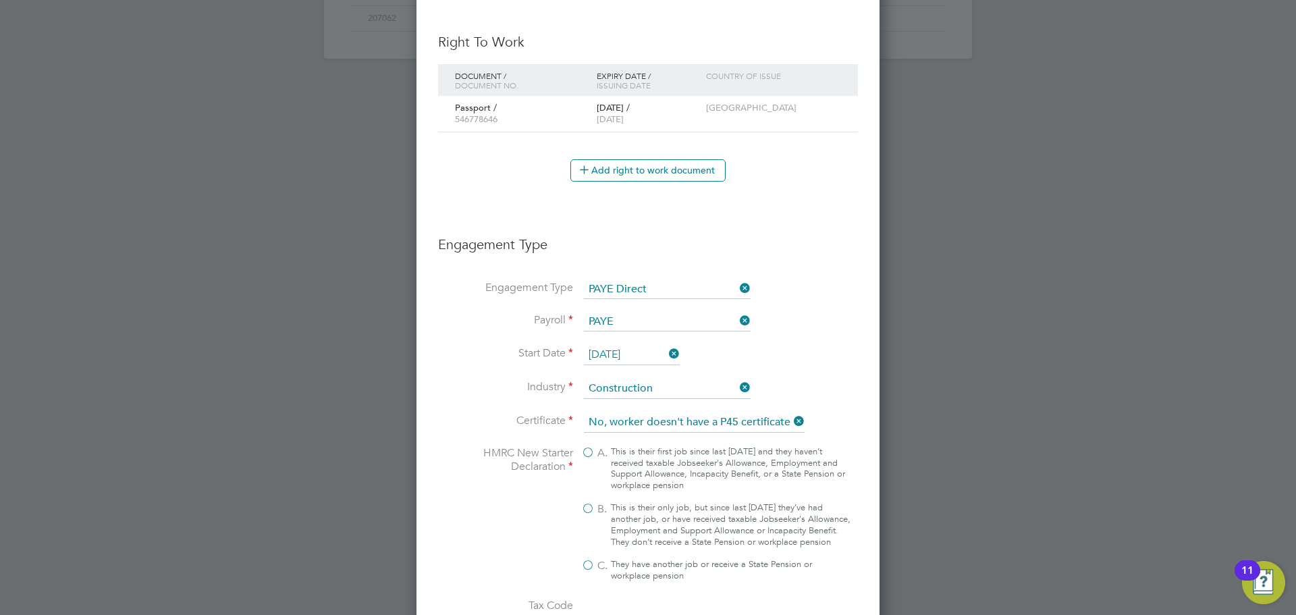
click at [591, 508] on label "B. This is their only job, but since last 6 April they’ve had another job, or h…" at bounding box center [716, 525] width 270 height 46
click at [0, 0] on input "B. This is their only job, but since last 6 April they’ve had another job, or h…" at bounding box center [0, 0] width 0 height 0
type input "1257L"
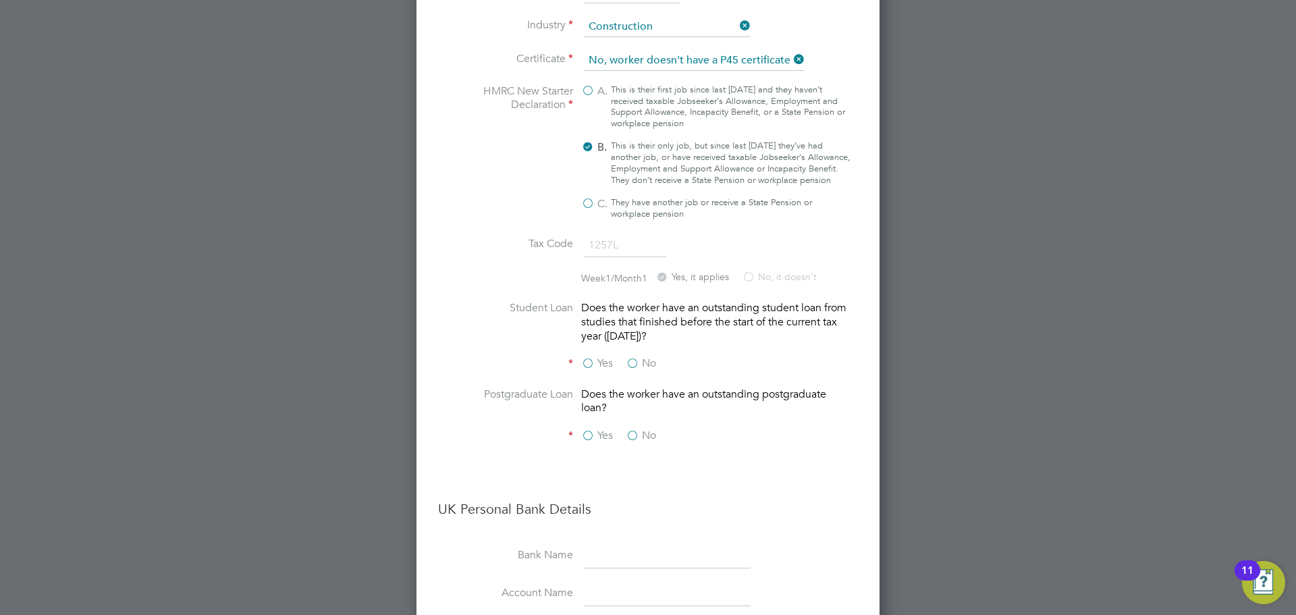
scroll to position [1179, 0]
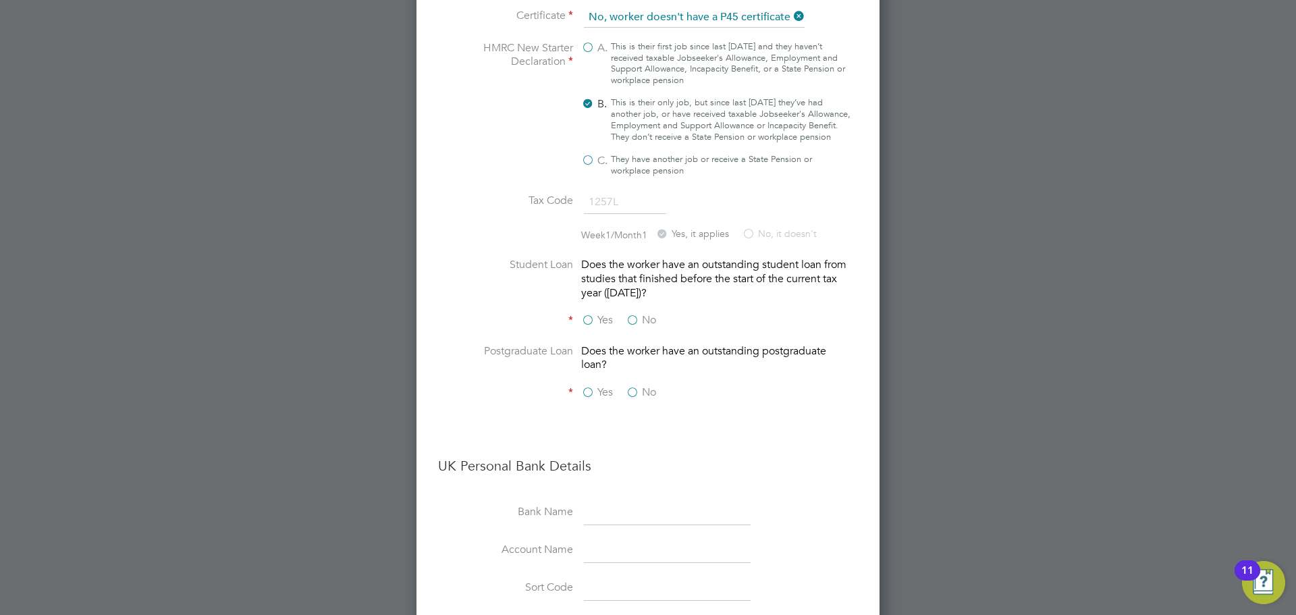
click at [634, 327] on label "No" at bounding box center [641, 320] width 30 height 14
click at [0, 0] on input "No" at bounding box center [0, 0] width 0 height 0
click at [632, 400] on label "No" at bounding box center [641, 393] width 30 height 14
click at [0, 0] on input "No" at bounding box center [0, 0] width 0 height 0
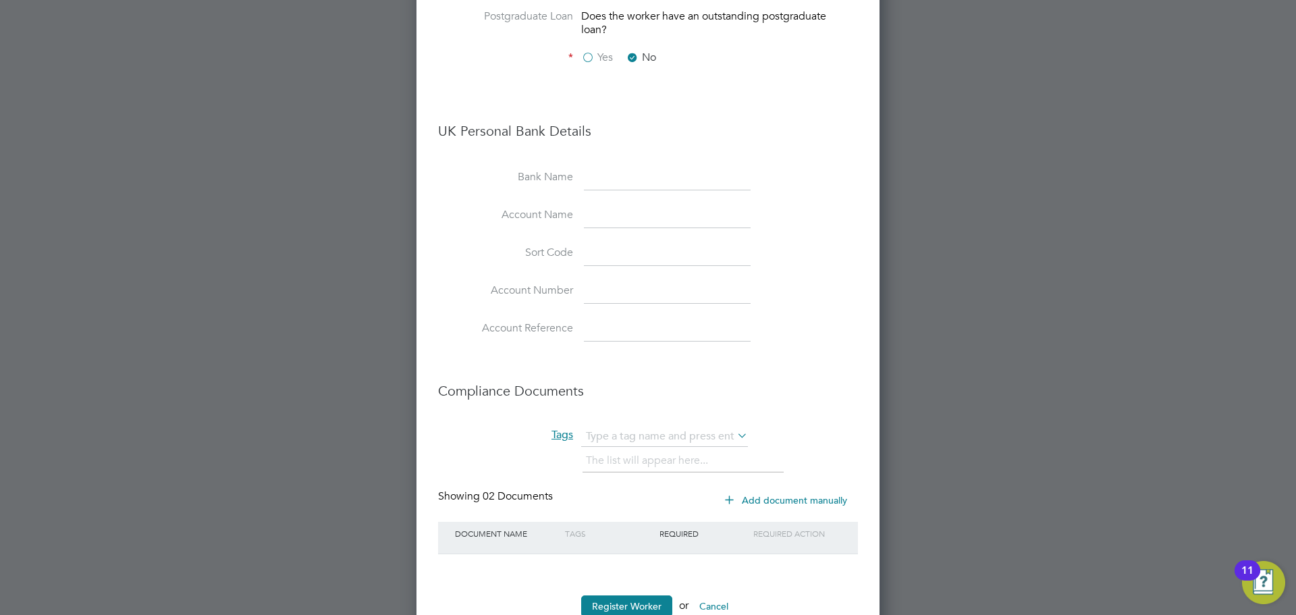
scroll to position [1567, 0]
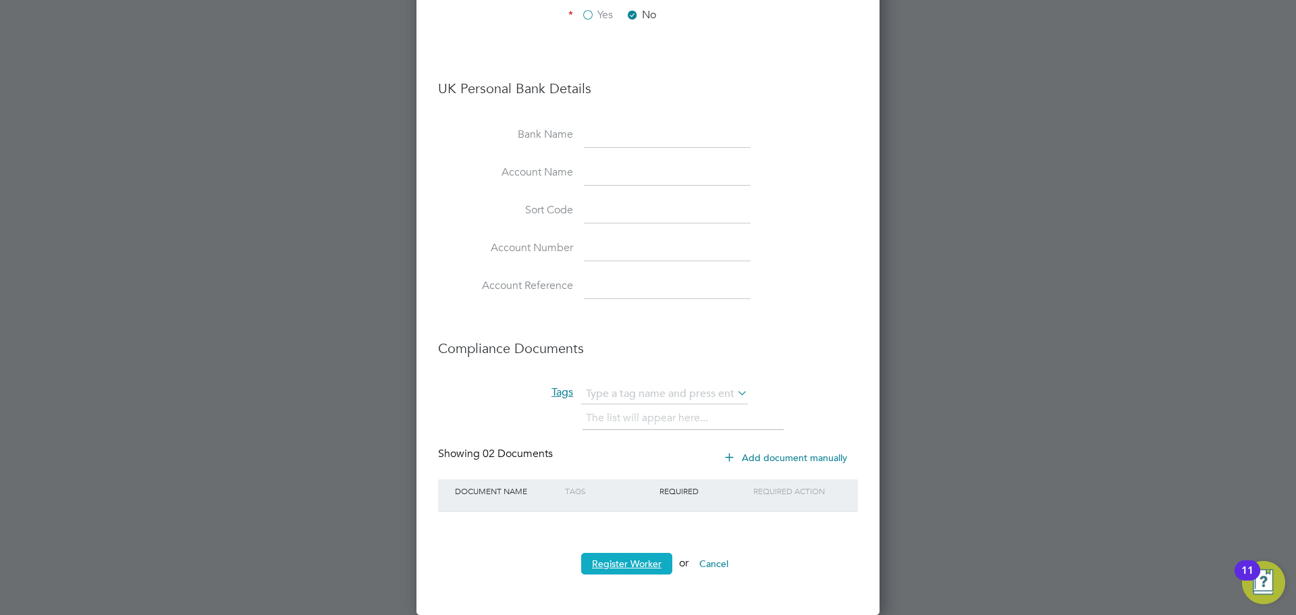
click at [631, 556] on button "Register Worker" at bounding box center [626, 564] width 91 height 22
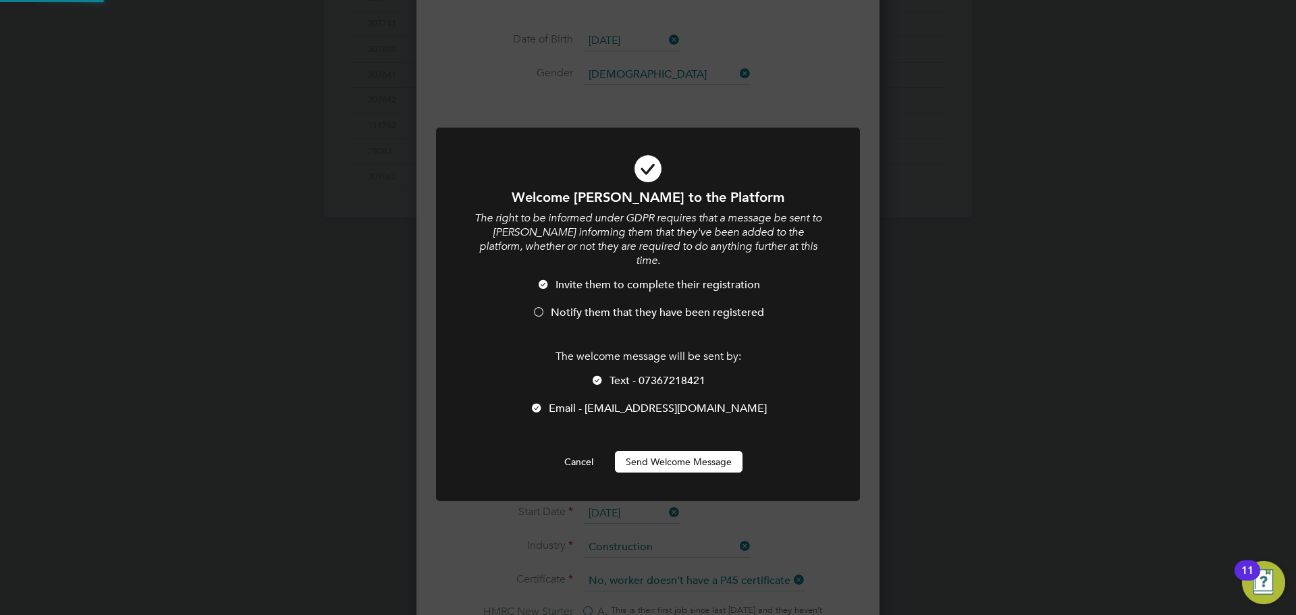
scroll to position [0, 0]
click at [534, 307] on div at bounding box center [539, 314] width 14 height 14
click at [597, 375] on div at bounding box center [598, 382] width 14 height 14
click at [677, 453] on button "Send Welcome Message" at bounding box center [679, 462] width 128 height 22
